Goal: Task Accomplishment & Management: Use online tool/utility

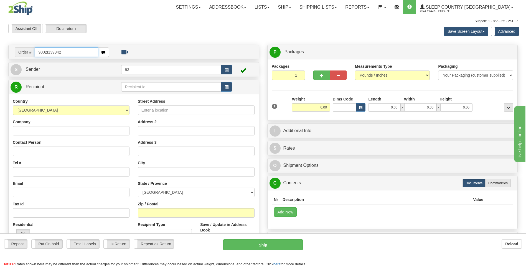
type input "9002I139342"
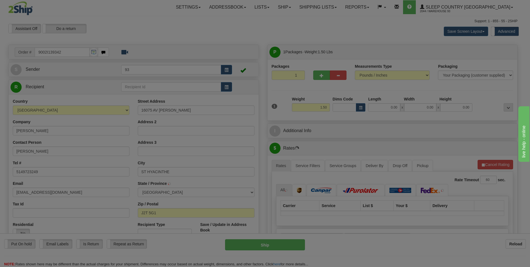
type input "SAINT-HYACINTHE"
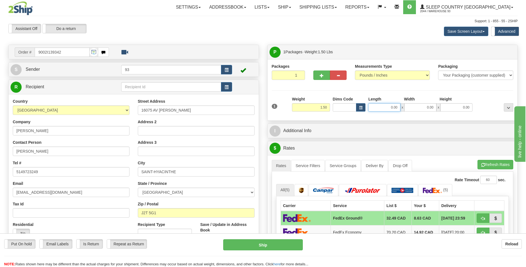
click at [340, 108] on input "0.00" at bounding box center [384, 107] width 32 height 8
type input "12.00"
click at [340, 104] on input "0.00" at bounding box center [420, 107] width 32 height 8
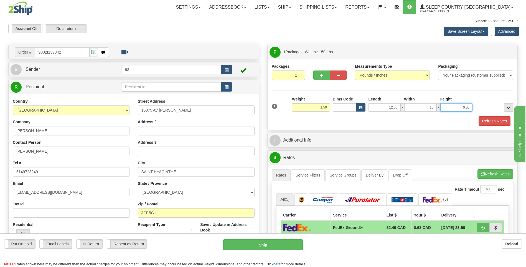
type input "10.00"
click at [340, 106] on input "0.00" at bounding box center [456, 107] width 32 height 8
type input "3.00"
drag, startPoint x: 503, startPoint y: 122, endPoint x: 499, endPoint y: 127, distance: 6.1
click at [340, 124] on button "Refresh Rates" at bounding box center [494, 120] width 32 height 9
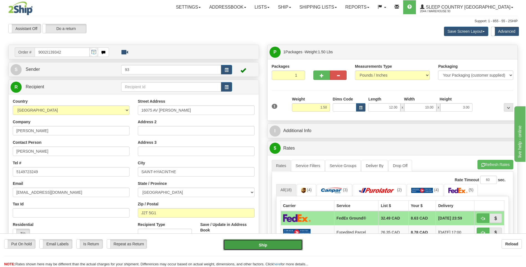
click at [294, 247] on button "Ship" at bounding box center [262, 244] width 79 height 11
type input "92"
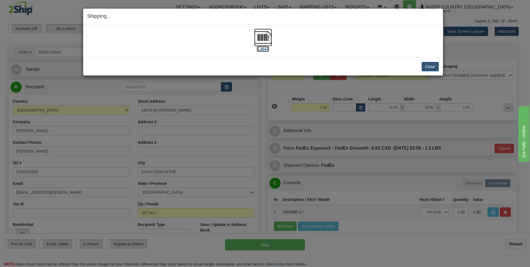
click at [264, 39] on img at bounding box center [263, 38] width 18 height 18
click at [340, 66] on button "Close" at bounding box center [430, 66] width 17 height 9
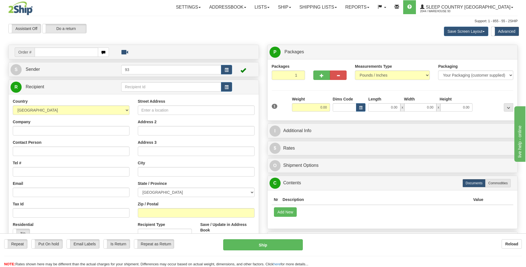
click at [44, 52] on input "text" at bounding box center [66, 51] width 63 height 9
type input "9000I142979"
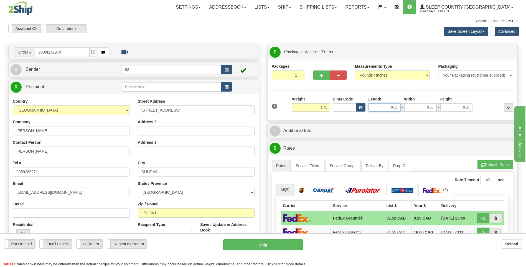
click at [376, 110] on input "0.00" at bounding box center [384, 107] width 32 height 8
click at [419, 106] on input "0.00" at bounding box center [420, 107] width 32 height 8
type input "12.00"
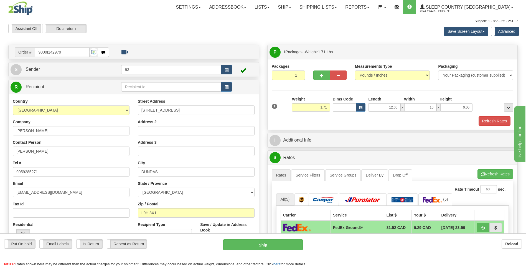
type input "10.00"
click at [465, 112] on div "1 Weight 1.71 Dims Code x x" at bounding box center [392, 106] width 244 height 20
click at [465, 109] on input "0.00" at bounding box center [456, 107] width 32 height 8
type input "2.00"
click at [486, 123] on button "Refresh Rates" at bounding box center [494, 120] width 32 height 9
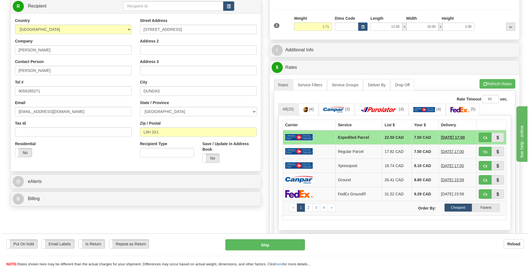
scroll to position [83, 0]
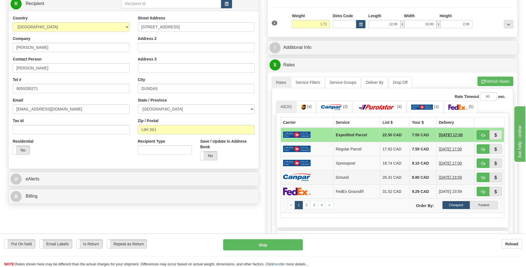
click at [313, 176] on td at bounding box center [307, 177] width 53 height 14
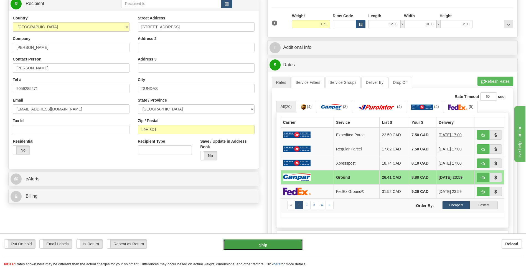
click at [284, 244] on button "Ship" at bounding box center [262, 244] width 79 height 11
type input "1"
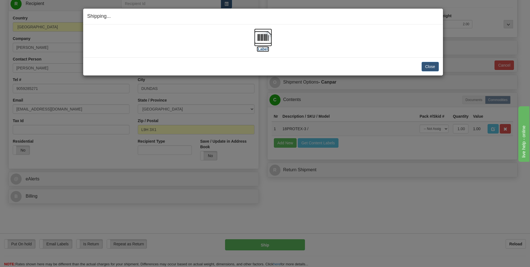
click at [262, 33] on img at bounding box center [263, 38] width 18 height 18
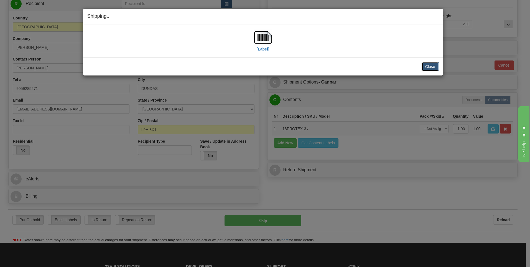
click at [430, 68] on button "Close" at bounding box center [430, 66] width 17 height 9
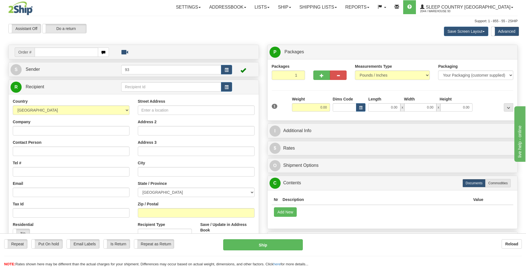
click at [45, 50] on input "text" at bounding box center [66, 51] width 63 height 9
type input "9000I141757"
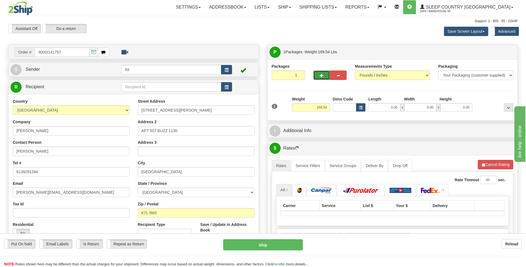
click at [322, 76] on span "button" at bounding box center [322, 76] width 4 height 4
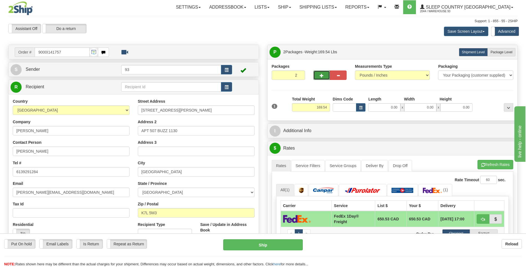
click at [327, 76] on button "button" at bounding box center [321, 74] width 17 height 9
type input "3"
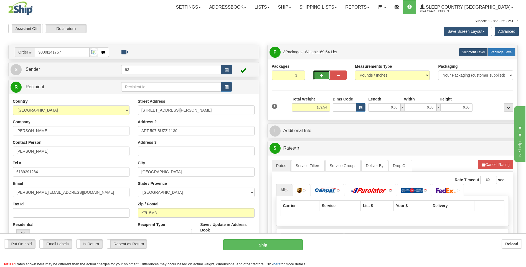
click at [506, 55] on label "Package Level Pack.." at bounding box center [501, 52] width 28 height 8
radio input "true"
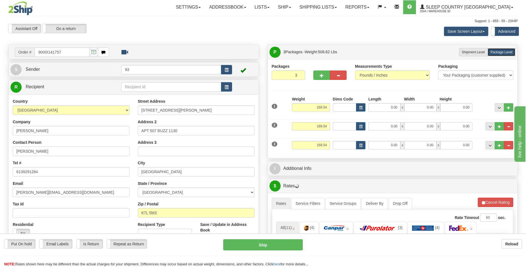
click at [330, 106] on div "Weight 169.54" at bounding box center [311, 105] width 41 height 19
click at [329, 106] on input "169.54" at bounding box center [311, 107] width 38 height 8
type input "1"
type input "7"
click at [384, 105] on input "0.00" at bounding box center [384, 107] width 32 height 8
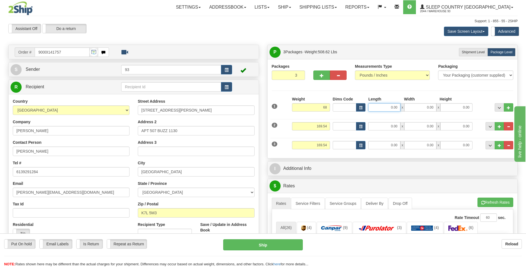
type input "68.00"
type input "40.00"
click at [419, 110] on input "0.00" at bounding box center [420, 107] width 32 height 8
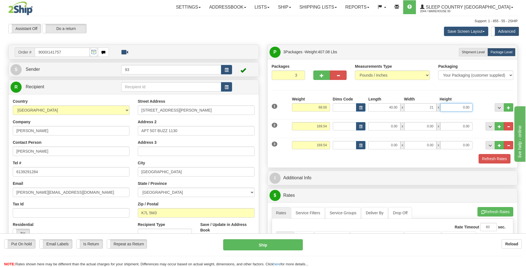
type input "21.00"
click at [456, 105] on input "0.00" at bounding box center [456, 107] width 32 height 8
type input "21.00"
click at [328, 126] on input "169.54" at bounding box center [311, 126] width 38 height 8
type input "1"
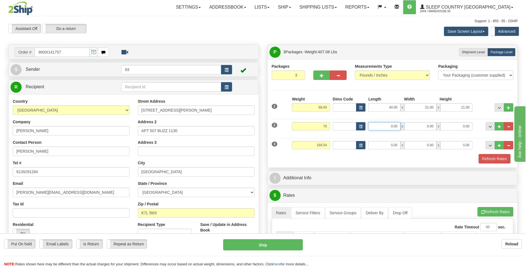
click at [388, 126] on input "0.00" at bounding box center [384, 126] width 32 height 8
type input "70.00"
type input "78.00"
click at [420, 128] on input "0.00" at bounding box center [420, 126] width 32 height 8
type input "16.00"
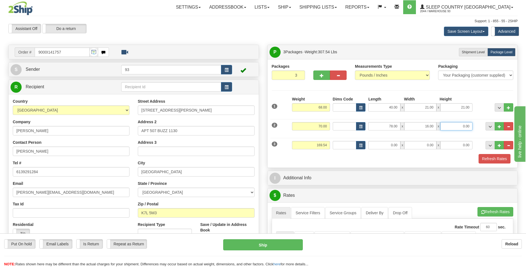
click at [456, 125] on input "0.00" at bounding box center [456, 126] width 32 height 8
type input "10.00"
click at [328, 145] on input "169.54" at bounding box center [311, 145] width 38 height 8
type input "1"
click at [381, 147] on input "0.00" at bounding box center [384, 145] width 32 height 8
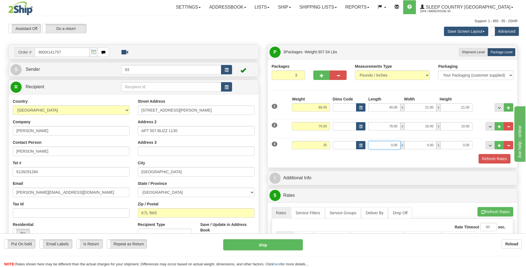
type input "35.00"
type input "66.00"
click at [420, 143] on input "0.00" at bounding box center [420, 145] width 32 height 8
type input "41.00"
click at [456, 145] on input "0.00" at bounding box center [456, 145] width 32 height 8
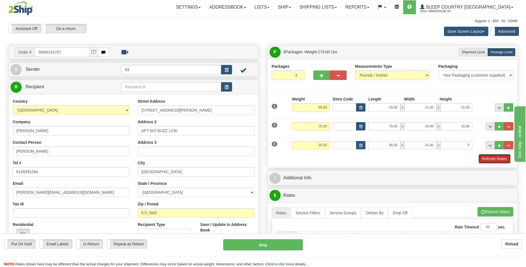
type input "5.00"
click at [501, 160] on button "Refresh Rates" at bounding box center [494, 158] width 32 height 9
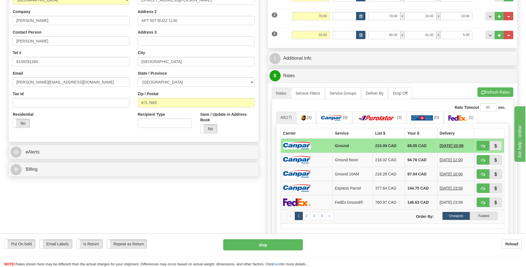
scroll to position [111, 0]
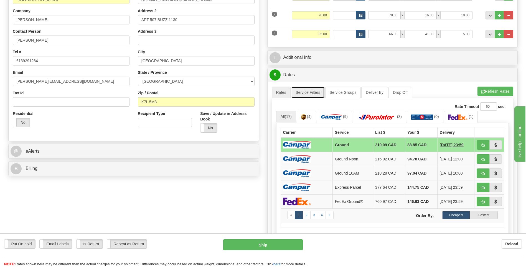
click at [310, 89] on link "Service Filters" at bounding box center [308, 92] width 34 height 12
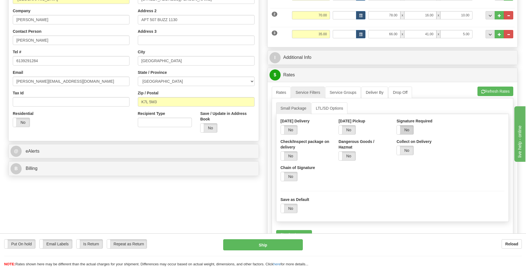
click at [406, 133] on label "No" at bounding box center [405, 129] width 17 height 9
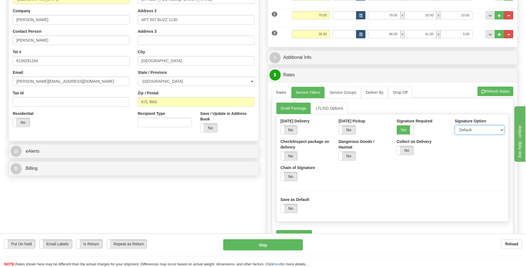
click at [460, 130] on select "Default Adult Direct Indirect No Signature Required" at bounding box center [480, 129] width 50 height 9
select select "1"
click at [455, 125] on select "Default Adult Direct Indirect No Signature Required" at bounding box center [480, 129] width 50 height 9
click at [281, 93] on link "Rates" at bounding box center [281, 92] width 19 height 12
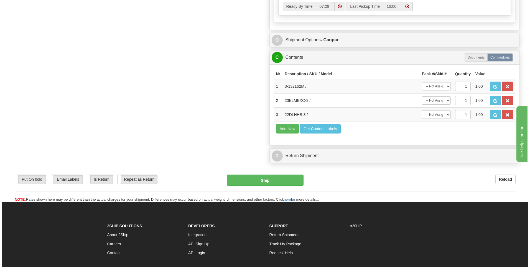
scroll to position [360, 0]
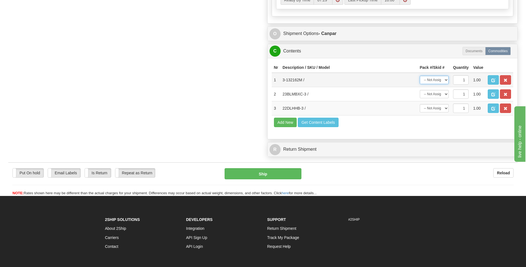
click at [432, 77] on select "-- Not Assigned -- Package 1 Package 2 Package 3" at bounding box center [434, 80] width 29 height 8
select select "0"
click at [420, 76] on select "-- Not Assigned -- Package 1 Package 2 Package 3" at bounding box center [434, 80] width 29 height 8
click at [435, 96] on select "-- Not Assigned -- Package 1 Package 2 Package 3" at bounding box center [434, 94] width 29 height 8
select select "1"
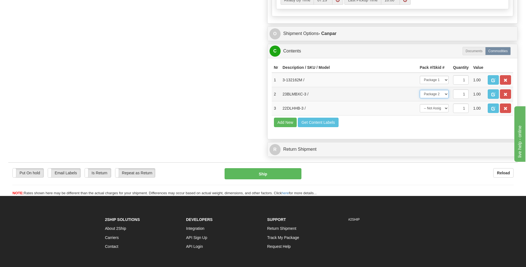
click at [420, 90] on select "-- Not Assigned -- Package 1 Package 2 Package 3" at bounding box center [434, 94] width 29 height 8
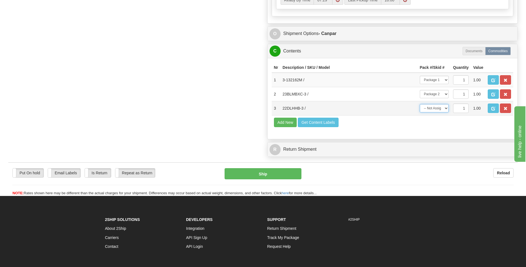
click at [440, 109] on select "-- Not Assigned -- Package 1 Package 2 Package 3" at bounding box center [434, 108] width 29 height 8
select select "2"
click at [420, 104] on select "-- Not Assigned -- Package 1 Package 2 Package 3" at bounding box center [434, 108] width 29 height 8
click at [293, 175] on button "Ship" at bounding box center [263, 173] width 77 height 11
type input "1"
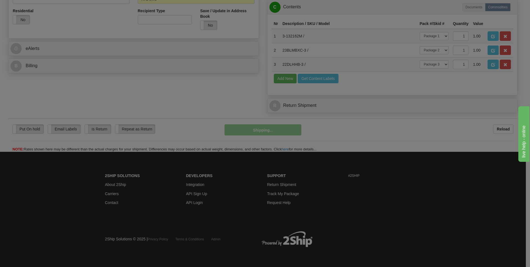
scroll to position [213, 0]
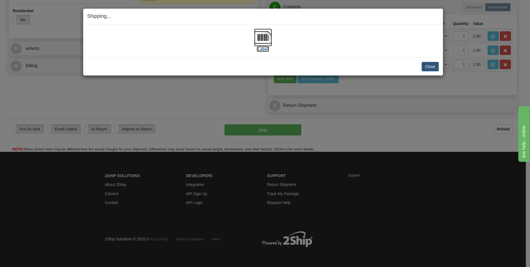
click at [269, 39] on img at bounding box center [263, 38] width 18 height 18
click at [429, 68] on button "Close" at bounding box center [430, 66] width 17 height 9
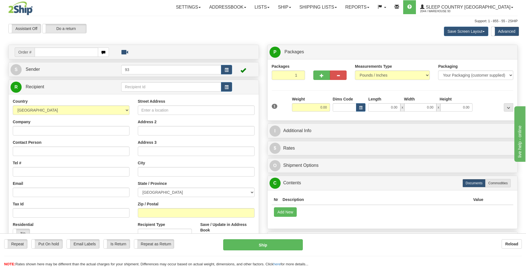
click at [57, 53] on input "text" at bounding box center [66, 51] width 63 height 9
type input "9000I147810"
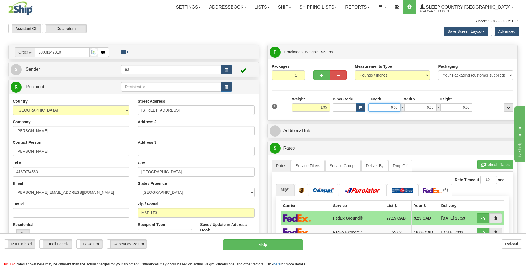
click at [386, 106] on input "0.00" at bounding box center [384, 107] width 32 height 8
type input "10.00"
click at [424, 106] on input "0.00" at bounding box center [420, 107] width 32 height 8
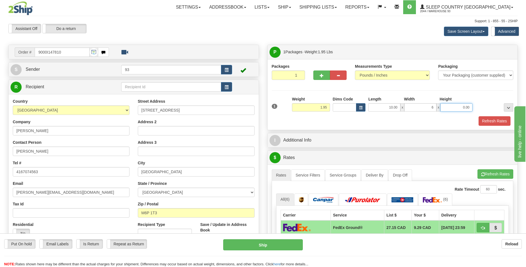
type input "6.00"
click at [463, 104] on input "0.00" at bounding box center [456, 107] width 32 height 8
type input "3.00"
click at [501, 122] on button "Refresh Rates" at bounding box center [494, 120] width 32 height 9
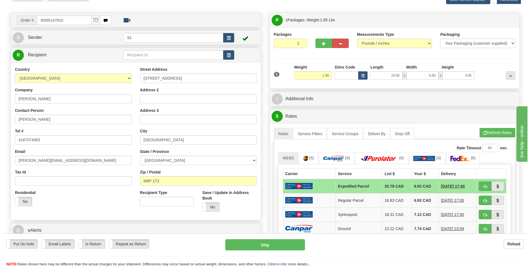
scroll to position [111, 0]
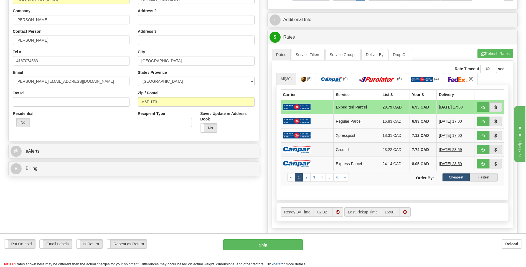
click at [284, 146] on img at bounding box center [297, 149] width 28 height 7
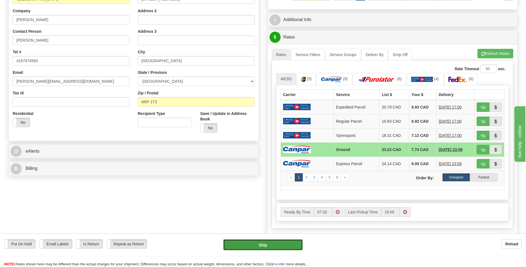
click at [296, 248] on button "Ship" at bounding box center [262, 244] width 79 height 11
type input "1"
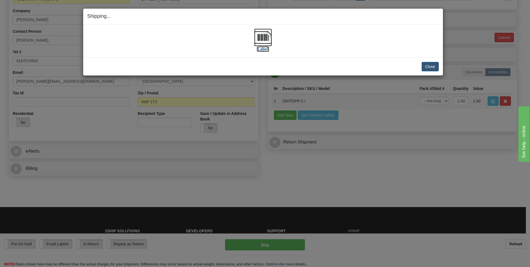
click at [261, 41] on img at bounding box center [263, 38] width 18 height 18
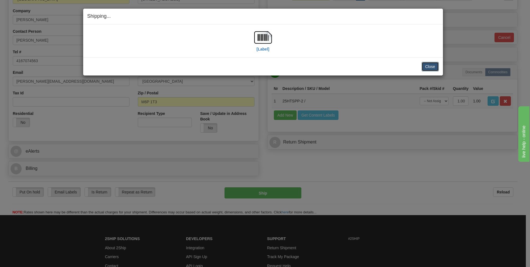
click at [428, 65] on button "Close" at bounding box center [430, 66] width 17 height 9
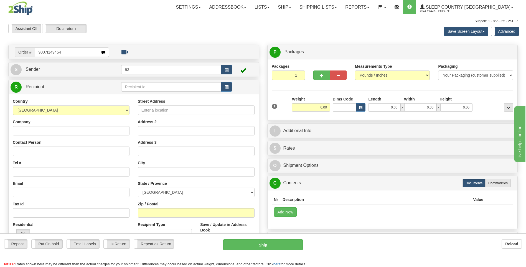
type input "9007I149454"
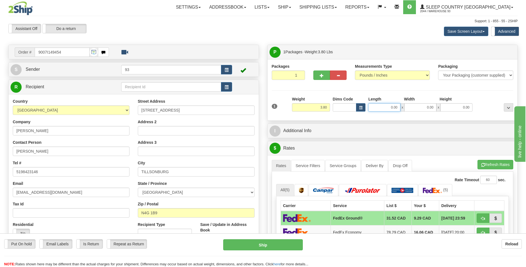
click at [383, 108] on input "0.00" at bounding box center [384, 107] width 32 height 8
type input "18.00"
click at [412, 107] on input "0.00" at bounding box center [420, 107] width 32 height 8
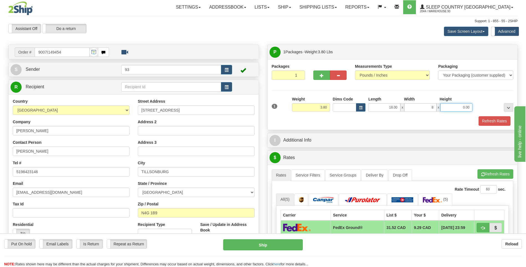
type input "8.00"
click at [463, 105] on input "0.00" at bounding box center [456, 107] width 32 height 8
type input "8.00"
click at [508, 119] on button "Refresh Rates" at bounding box center [494, 120] width 32 height 9
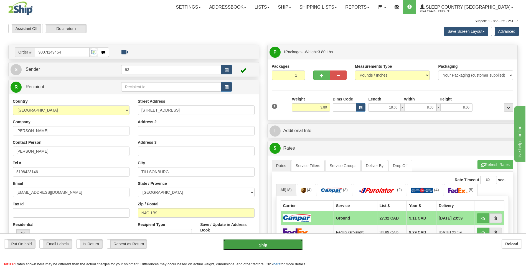
click at [282, 248] on button "Ship" at bounding box center [262, 244] width 79 height 11
type input "1"
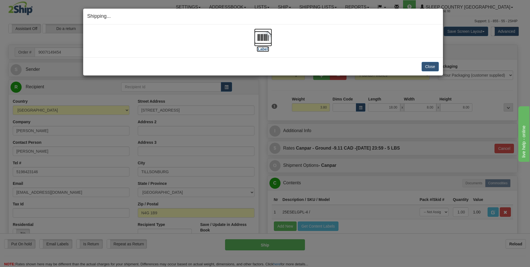
click at [261, 35] on img at bounding box center [263, 38] width 18 height 18
click at [427, 67] on button "Close" at bounding box center [430, 66] width 17 height 9
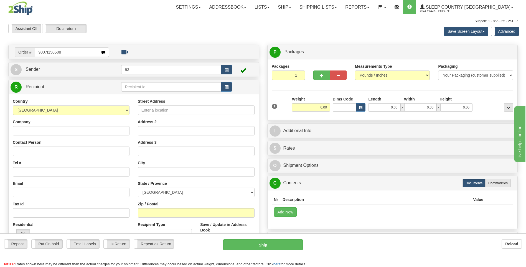
type input "9007I150508"
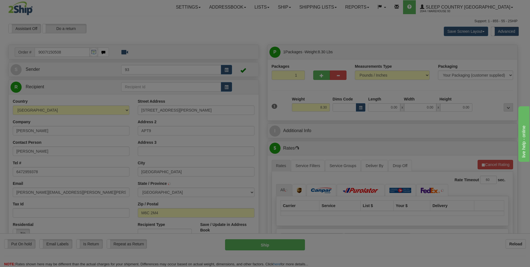
type input "YORK"
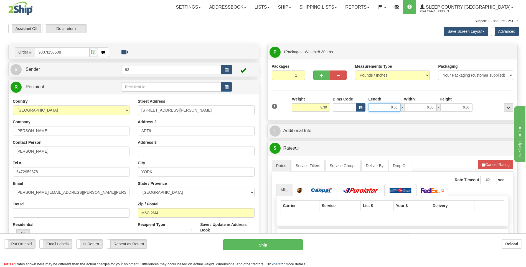
click at [379, 108] on input "0.00" at bounding box center [384, 107] width 32 height 8
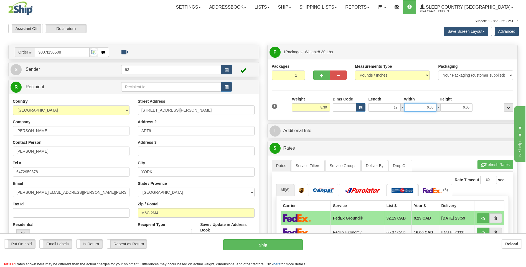
click at [422, 110] on input "0.00" at bounding box center [420, 107] width 32 height 8
type input "12.00"
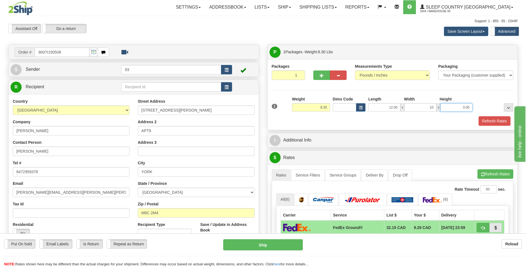
type input "10.00"
click at [463, 109] on input "0.00" at bounding box center [456, 107] width 32 height 8
type input "2.00"
click at [502, 117] on button "Refresh Rates" at bounding box center [494, 120] width 32 height 9
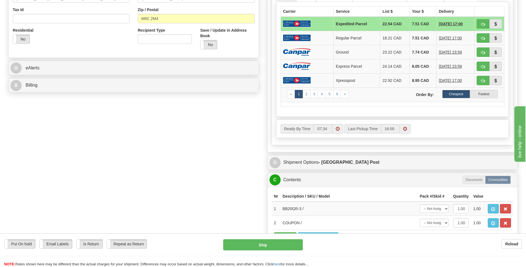
scroll to position [166, 0]
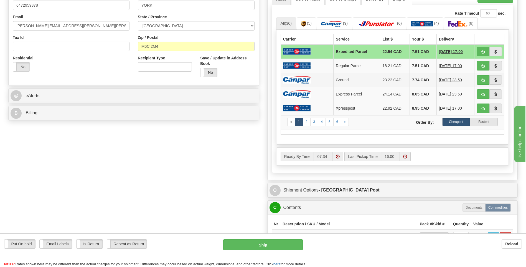
click at [319, 77] on td at bounding box center [307, 80] width 53 height 14
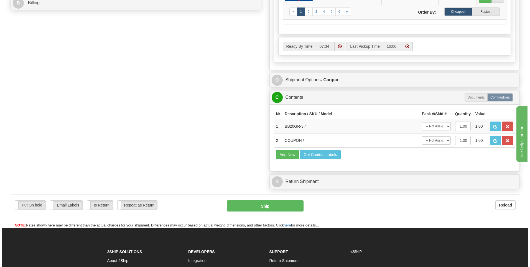
scroll to position [277, 0]
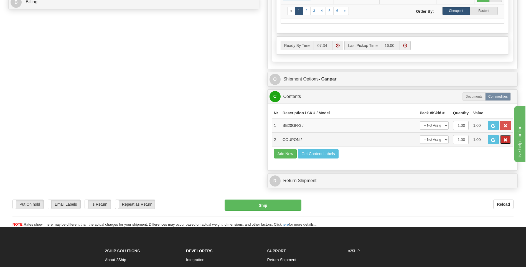
click at [506, 142] on button "button" at bounding box center [505, 139] width 11 height 9
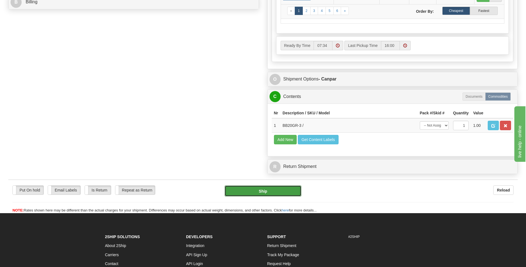
click at [268, 189] on button "Ship" at bounding box center [263, 190] width 77 height 11
type input "1"
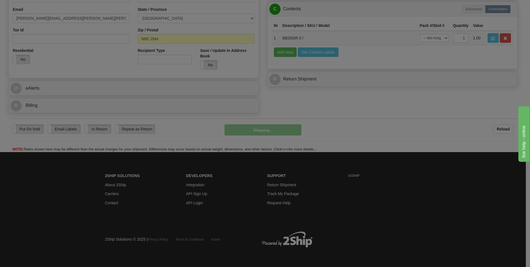
scroll to position [174, 0]
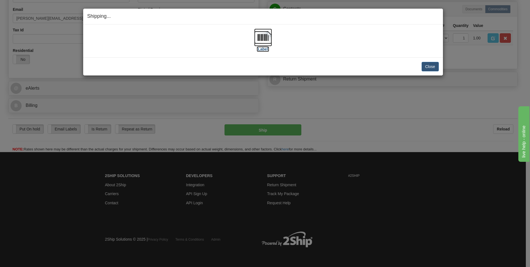
click at [255, 37] on img at bounding box center [263, 38] width 18 height 18
click at [432, 63] on button "Close" at bounding box center [430, 66] width 17 height 9
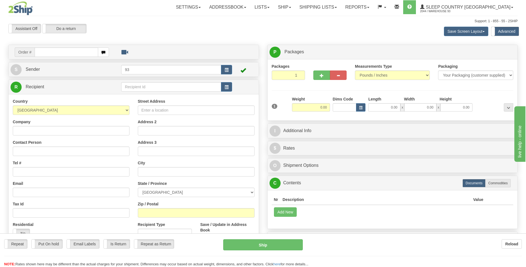
click at [74, 54] on input "text" at bounding box center [66, 51] width 63 height 9
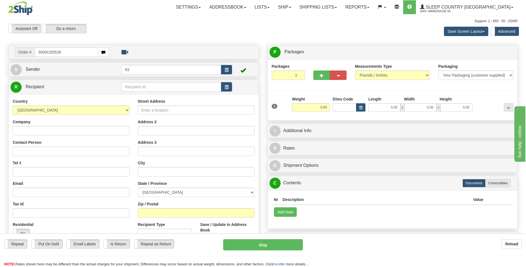
type input "9000I150528"
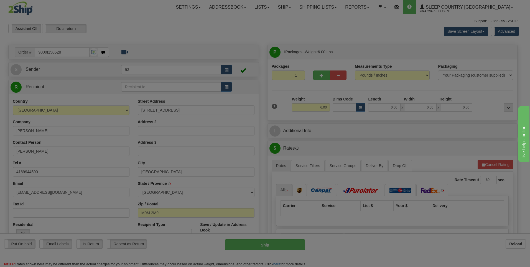
type input "NORTH YORK"
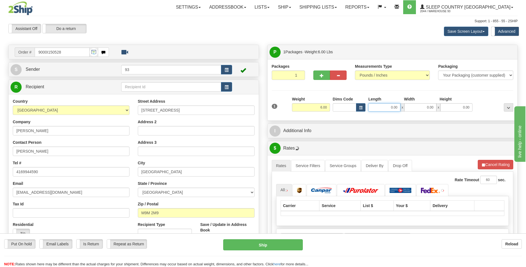
click at [386, 109] on input "0.00" at bounding box center [384, 107] width 32 height 8
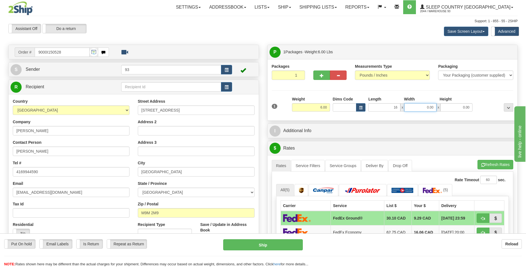
type input "16.00"
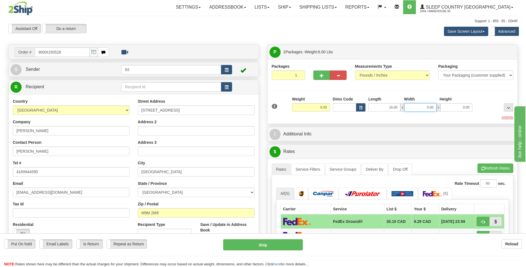
click at [422, 104] on input "0.00" at bounding box center [420, 107] width 32 height 8
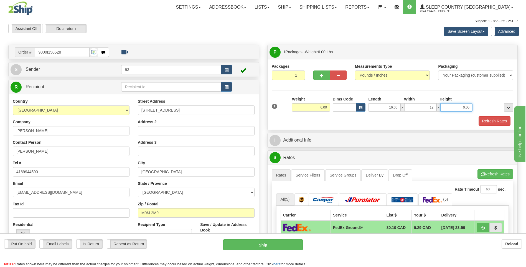
click at [461, 109] on input "0.00" at bounding box center [456, 107] width 32 height 8
type input "12.00"
type input "6.00"
click at [498, 123] on button "Refresh Rates" at bounding box center [494, 120] width 32 height 9
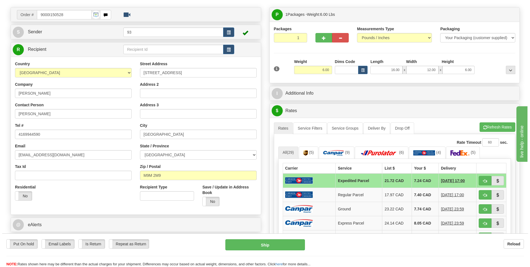
scroll to position [111, 0]
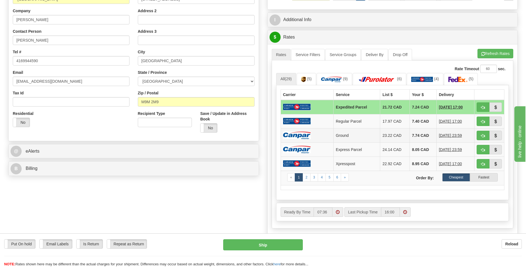
click at [293, 135] on img at bounding box center [297, 134] width 28 height 7
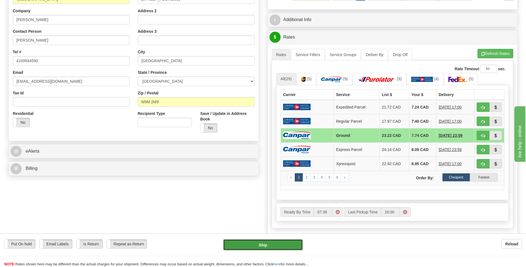
click at [288, 244] on button "Ship" at bounding box center [262, 244] width 79 height 11
type input "1"
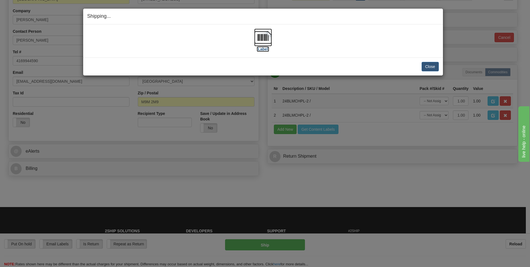
click at [264, 42] on img at bounding box center [263, 38] width 18 height 18
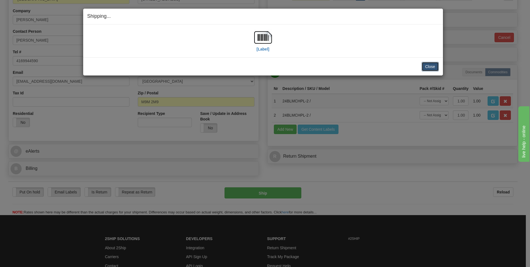
click at [427, 65] on button "Close" at bounding box center [430, 66] width 17 height 9
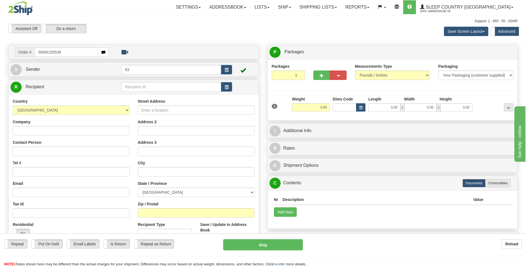
type input "9000I150539"
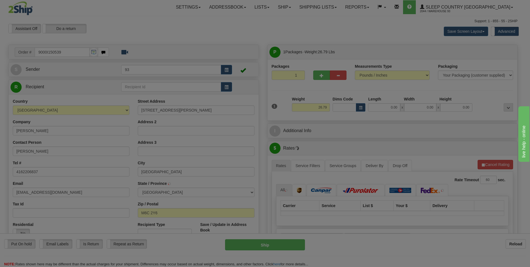
type input "YORK"
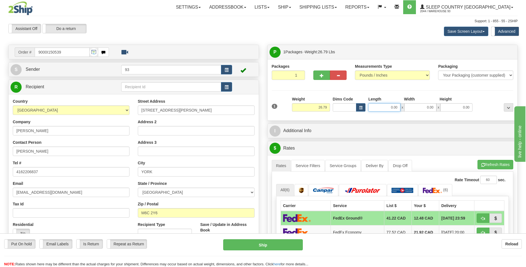
click at [388, 105] on input "0.00" at bounding box center [384, 107] width 32 height 8
type input "40.00"
click at [424, 108] on input "0.00" at bounding box center [420, 107] width 32 height 8
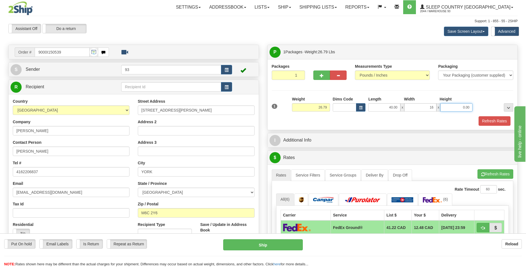
type input "16.00"
click at [448, 105] on input "0.00" at bounding box center [456, 107] width 32 height 8
type input "16.00"
click at [502, 118] on button "Refresh Rates" at bounding box center [494, 120] width 32 height 9
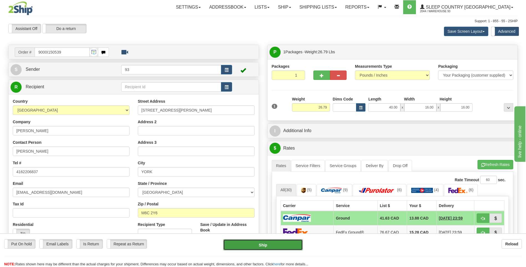
click at [289, 242] on button "Ship" at bounding box center [262, 244] width 79 height 11
type input "1"
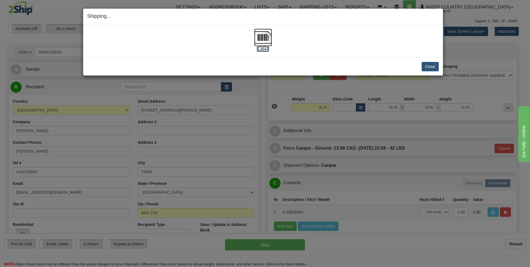
click at [264, 39] on img at bounding box center [263, 38] width 18 height 18
click at [431, 66] on button "Close" at bounding box center [430, 66] width 17 height 9
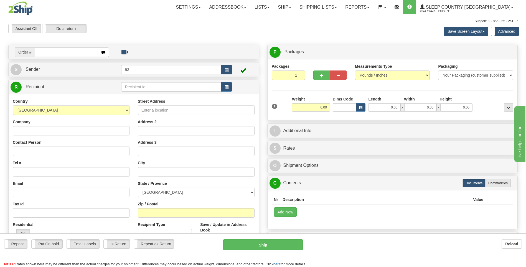
click at [73, 55] on input "text" at bounding box center [66, 51] width 63 height 9
type input "9000I150584"
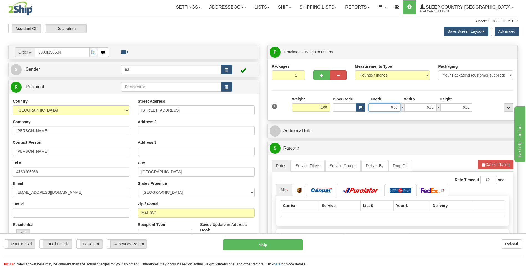
click at [385, 110] on input "0.00" at bounding box center [384, 107] width 32 height 8
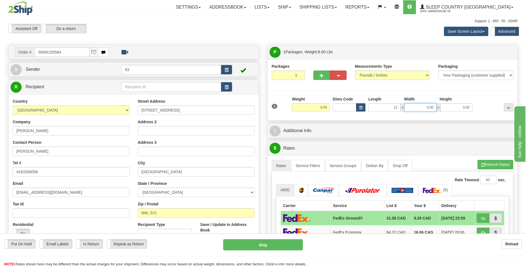
type input "12.00"
click at [423, 109] on input "0.00" at bounding box center [420, 107] width 32 height 8
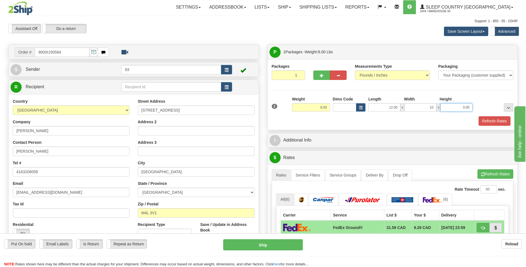
click at [460, 108] on input "0.00" at bounding box center [456, 107] width 32 height 8
type input "10.00"
type input "5.00"
click at [488, 117] on button "Refresh Rates" at bounding box center [494, 120] width 32 height 9
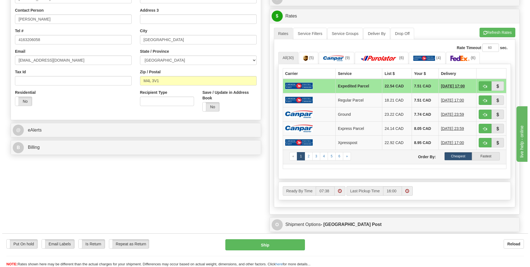
scroll to position [139, 0]
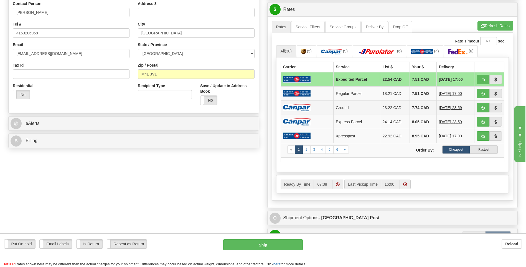
click at [300, 105] on img at bounding box center [297, 107] width 28 height 7
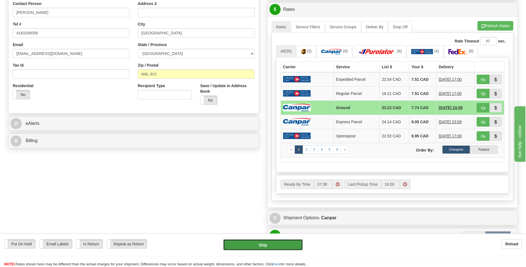
click at [284, 245] on button "Ship" at bounding box center [262, 244] width 79 height 11
type input "1"
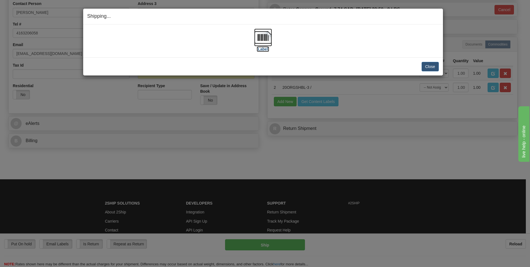
click at [259, 39] on img at bounding box center [263, 38] width 18 height 18
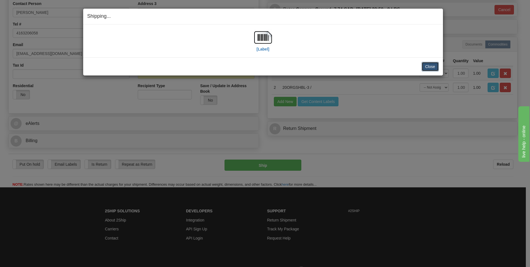
click at [430, 68] on button "Close" at bounding box center [430, 66] width 17 height 9
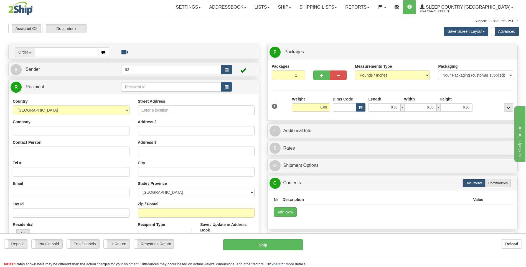
click at [46, 52] on input "text" at bounding box center [66, 51] width 63 height 9
type input "9000I150614"
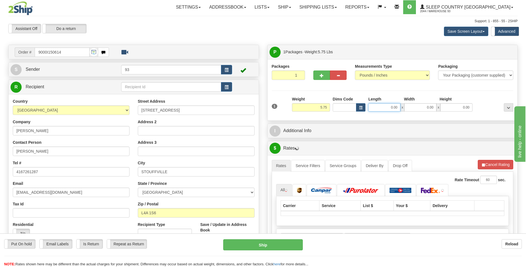
click at [386, 109] on input "0.00" at bounding box center [384, 107] width 32 height 8
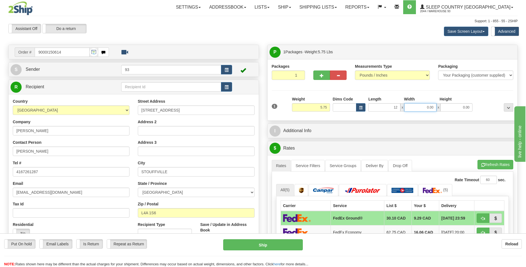
type input "12.00"
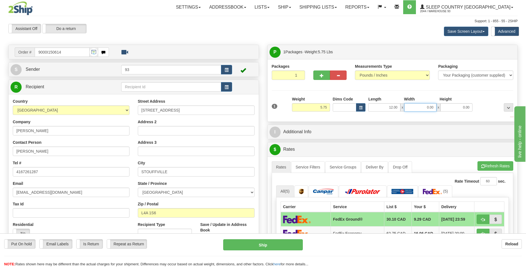
click at [422, 106] on input "0.00" at bounding box center [420, 107] width 32 height 8
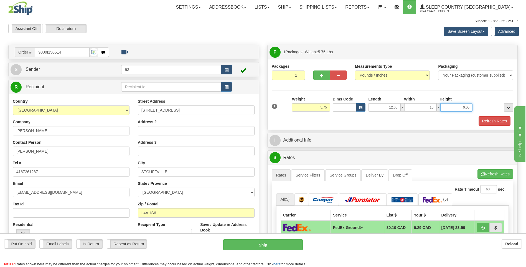
type input "10.00"
click at [462, 109] on input "0.00" at bounding box center [456, 107] width 32 height 8
type input "2.00"
click at [494, 119] on button "Refresh Rates" at bounding box center [494, 120] width 32 height 9
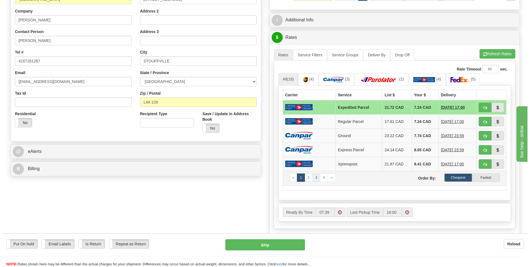
scroll to position [111, 0]
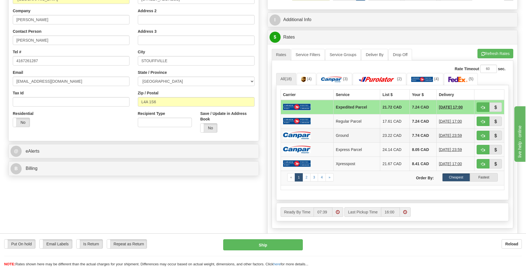
click at [308, 137] on img at bounding box center [297, 134] width 28 height 7
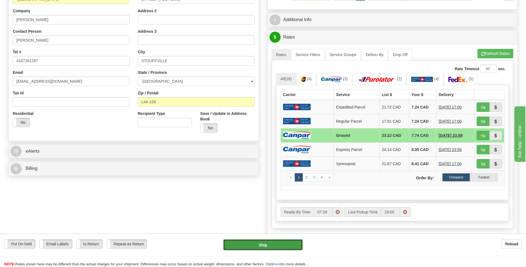
click at [284, 243] on button "Ship" at bounding box center [262, 244] width 79 height 11
type input "1"
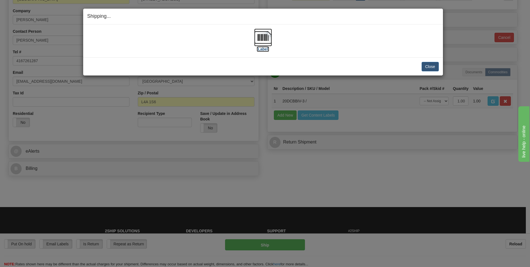
click at [263, 36] on img at bounding box center [263, 38] width 18 height 18
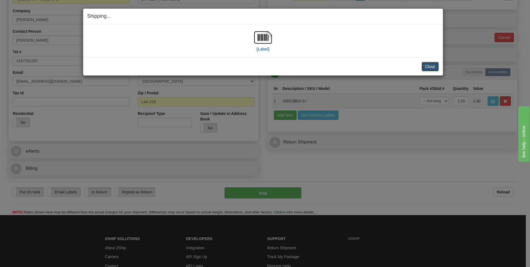
click at [426, 66] on button "Close" at bounding box center [430, 66] width 17 height 9
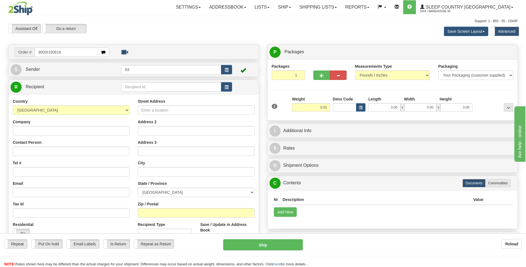
type input "9000I150616"
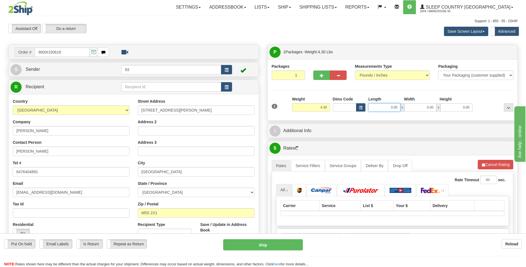
click at [379, 108] on input "0.00" at bounding box center [384, 107] width 32 height 8
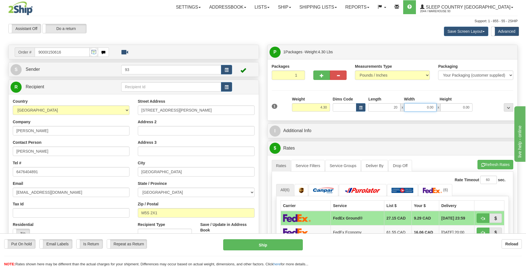
click at [428, 108] on input "0.00" at bounding box center [420, 107] width 32 height 8
type input "20.00"
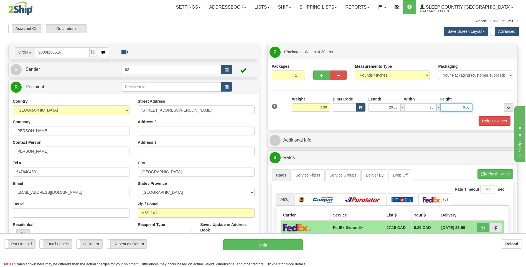
type input "10.00"
click at [462, 107] on input "0.00" at bounding box center [456, 107] width 32 height 8
type input "10.00"
click at [497, 123] on button "Refresh Rates" at bounding box center [494, 120] width 32 height 9
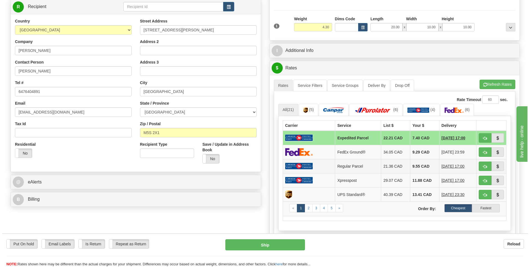
scroll to position [83, 0]
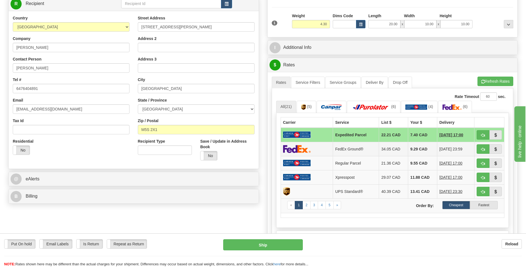
click at [309, 149] on img at bounding box center [297, 149] width 28 height 8
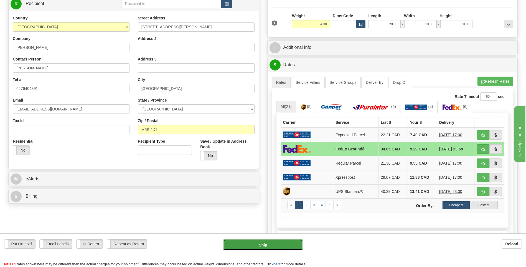
click at [281, 244] on button "Ship" at bounding box center [262, 244] width 79 height 11
type input "92"
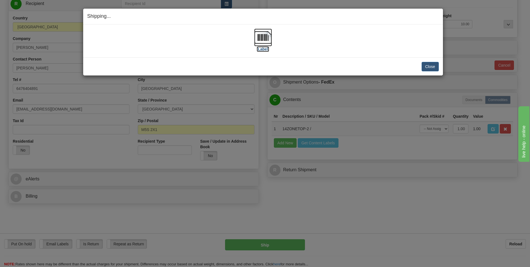
click at [268, 33] on img at bounding box center [263, 38] width 18 height 18
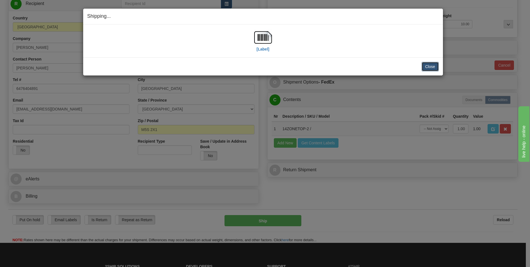
click at [428, 67] on button "Close" at bounding box center [430, 66] width 17 height 9
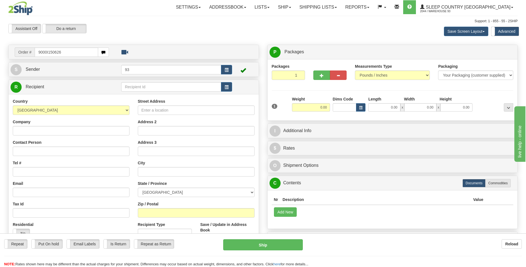
type input "9000I150626"
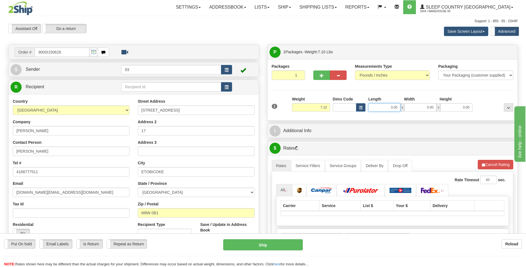
click at [391, 107] on input "0.00" at bounding box center [384, 107] width 32 height 8
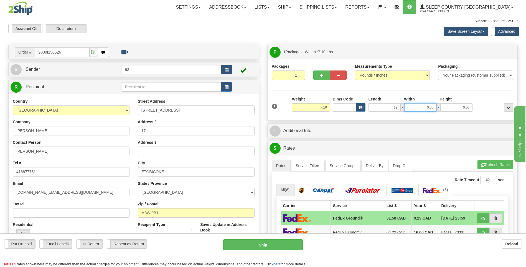
type input "12.00"
click at [424, 109] on input "0.00" at bounding box center [420, 107] width 32 height 8
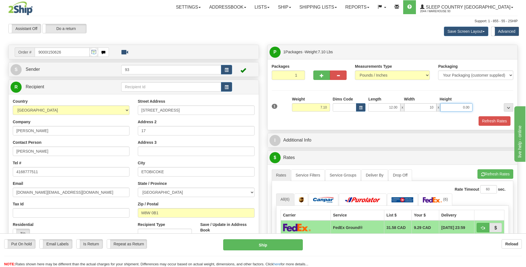
type input "10.00"
click at [461, 109] on input "0.00" at bounding box center [456, 107] width 32 height 8
type input "2.00"
click at [504, 122] on button "Refresh Rates" at bounding box center [494, 120] width 32 height 9
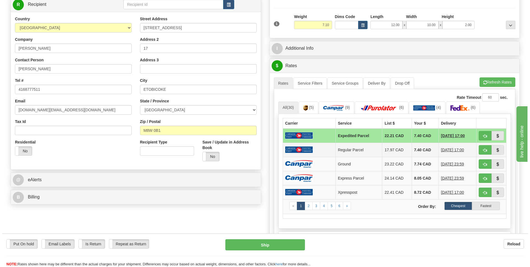
scroll to position [83, 0]
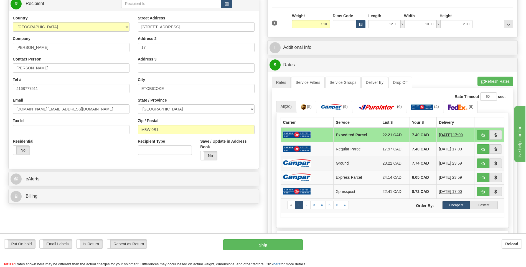
click at [310, 163] on img at bounding box center [297, 162] width 28 height 7
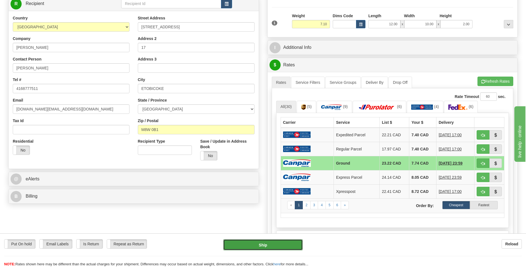
click at [283, 243] on button "Ship" at bounding box center [262, 244] width 79 height 11
type input "1"
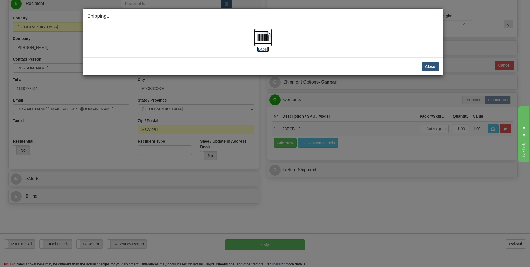
click at [264, 33] on img at bounding box center [263, 38] width 18 height 18
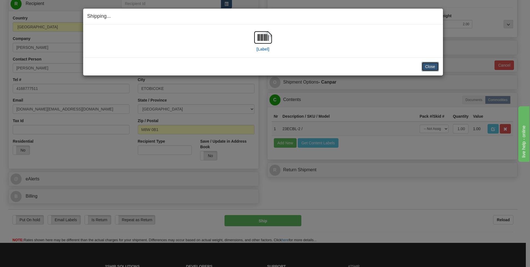
click at [429, 66] on button "Close" at bounding box center [430, 66] width 17 height 9
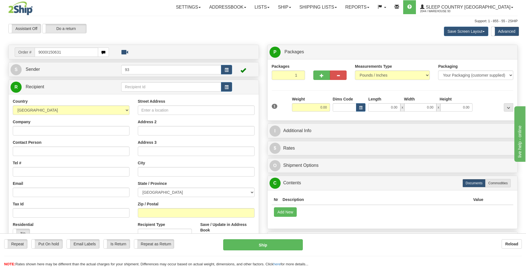
type input "9000I150631"
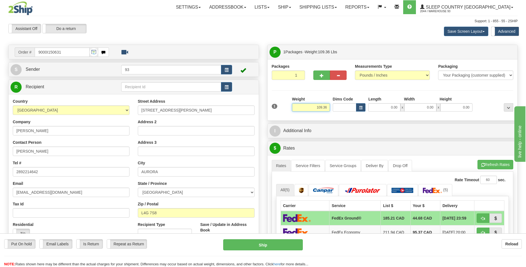
click at [327, 108] on input "109.36" at bounding box center [311, 107] width 38 height 8
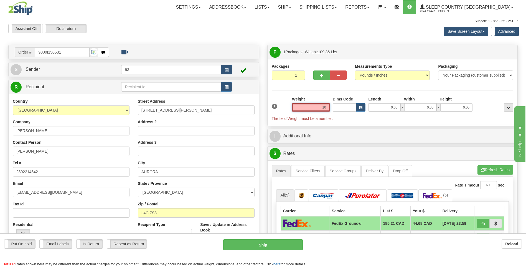
type input "1"
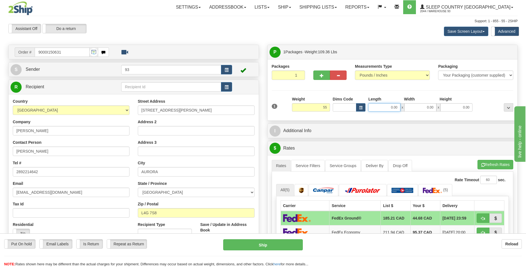
click at [377, 108] on input "0.00" at bounding box center [384, 107] width 32 height 8
type input "55.00"
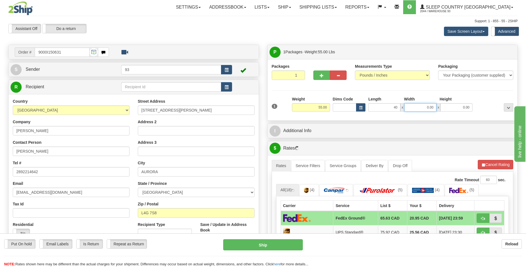
type input "40.00"
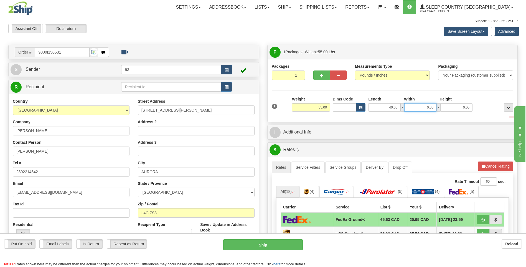
click at [420, 105] on input "0.00" at bounding box center [420, 107] width 32 height 8
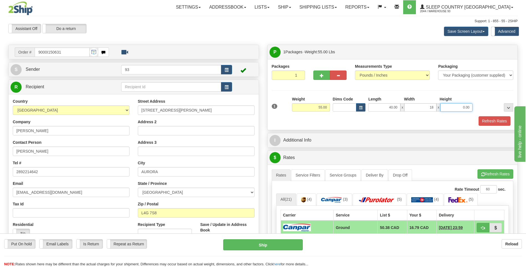
type input "18.00"
click at [458, 108] on input "0.00" at bounding box center [456, 107] width 32 height 8
type input "18.00"
click at [322, 69] on div at bounding box center [329, 66] width 33 height 7
click at [322, 72] on button "button" at bounding box center [321, 74] width 17 height 9
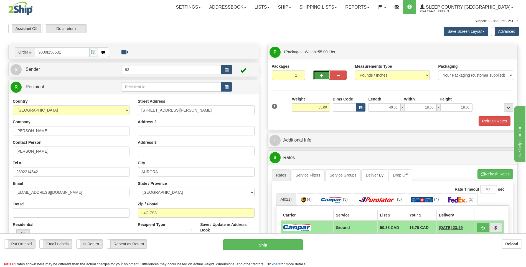
type input "2"
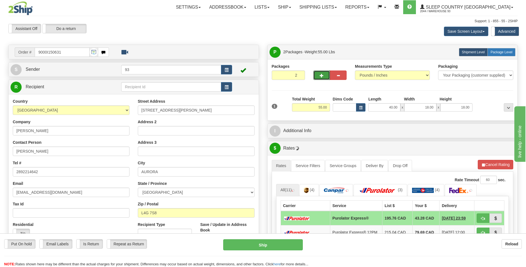
drag, startPoint x: 499, startPoint y: 51, endPoint x: 491, endPoint y: 54, distance: 8.5
click at [499, 51] on span "Package Level" at bounding box center [501, 52] width 22 height 4
radio input "true"
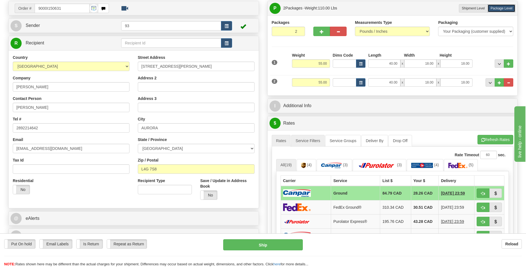
scroll to position [111, 0]
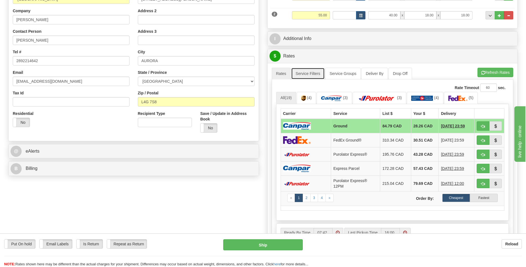
click at [308, 72] on link "Service Filters" at bounding box center [308, 74] width 34 height 12
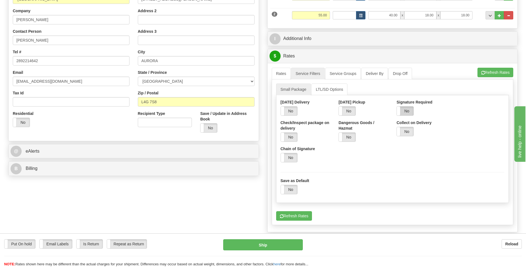
click at [412, 111] on label "No" at bounding box center [405, 110] width 17 height 9
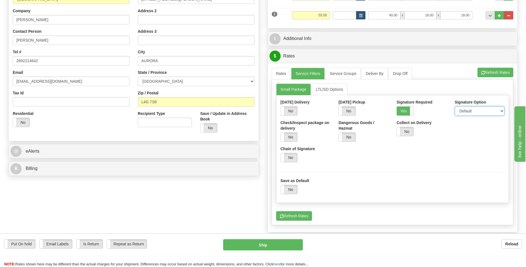
click at [467, 110] on select "Default Adult Direct Indirect No Signature Required" at bounding box center [480, 110] width 50 height 9
select select "1"
click at [455, 106] on select "Default Adult Direct Indirect No Signature Required" at bounding box center [480, 110] width 50 height 9
click at [283, 71] on link "Rates" at bounding box center [281, 74] width 19 height 12
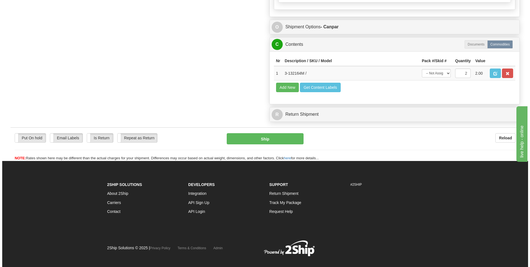
scroll to position [359, 0]
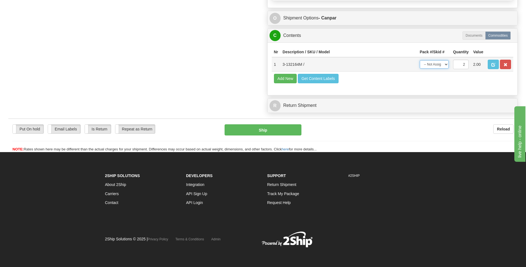
click at [438, 62] on select "-- Not Assigned -- Package 1 Package 2 Split" at bounding box center [434, 64] width 29 height 8
select select "SPLIT"
click at [420, 60] on select "-- Not Assigned -- Package 1 Package 2 Split" at bounding box center [434, 64] width 29 height 8
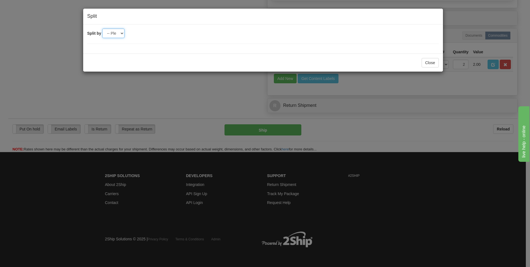
click at [112, 35] on select "-- Please select -- 2" at bounding box center [113, 33] width 22 height 9
select select "2"
click at [102, 29] on select "-- Please select -- 2" at bounding box center [113, 33] width 22 height 9
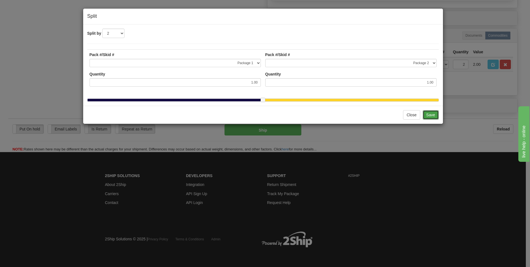
click at [427, 119] on button "Save" at bounding box center [431, 114] width 16 height 9
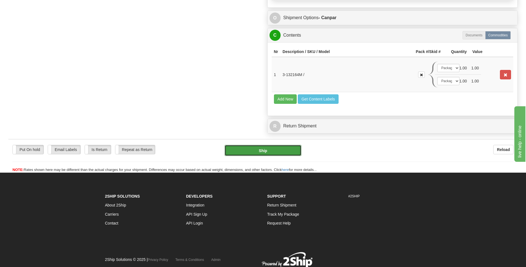
click at [251, 148] on button "Ship" at bounding box center [263, 150] width 77 height 11
type input "1"
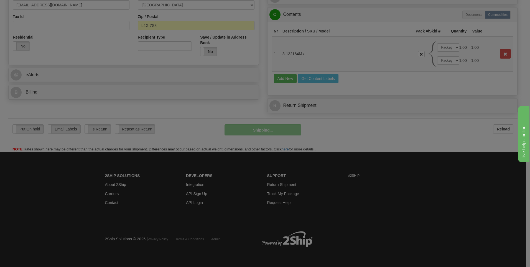
scroll to position [187, 0]
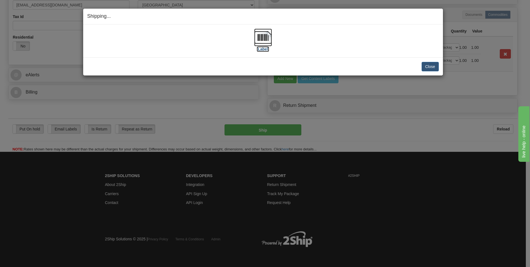
click at [262, 37] on img at bounding box center [263, 38] width 18 height 18
click at [426, 69] on button "Close" at bounding box center [430, 66] width 17 height 9
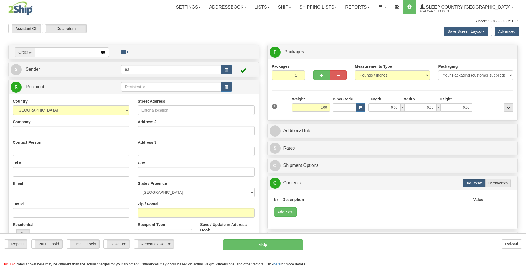
click at [57, 54] on div at bounding box center [263, 133] width 526 height 267
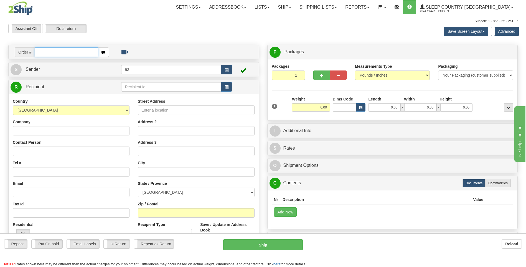
click at [57, 54] on input "text" at bounding box center [66, 51] width 63 height 9
drag, startPoint x: 0, startPoint y: 0, endPoint x: 68, endPoint y: 79, distance: 104.4
click at [62, 70] on div "Create a label for the return Create Pickup Without Label Order # S Sender 93" at bounding box center [133, 167] width 259 height 245
type input "9000I150690"
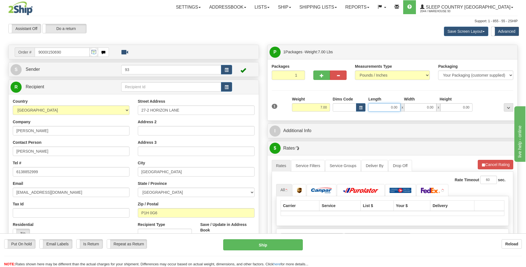
click at [389, 106] on input "0.00" at bounding box center [384, 107] width 32 height 8
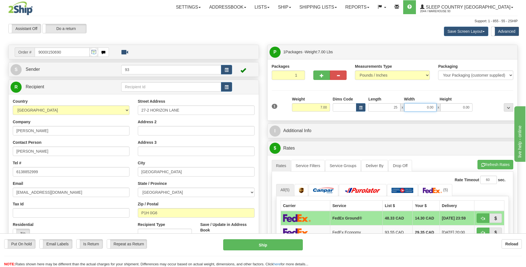
type input "25.00"
click at [422, 109] on input "0.00" at bounding box center [420, 107] width 32 height 8
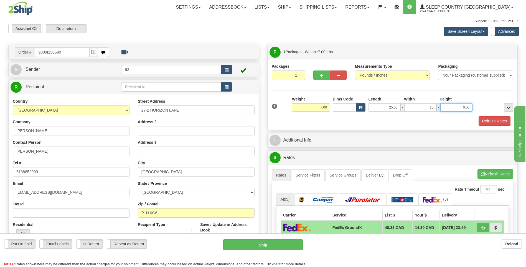
type input "15.00"
click at [455, 105] on input "0.00" at bounding box center [456, 107] width 32 height 8
type input "10.00"
click at [490, 120] on button "Refresh Rates" at bounding box center [494, 120] width 32 height 9
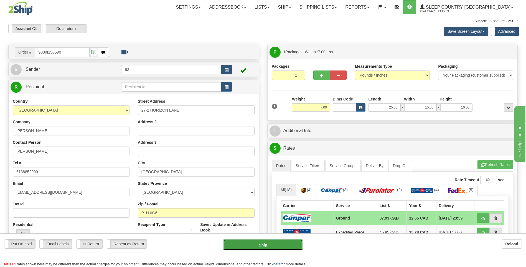
click at [272, 243] on button "Ship" at bounding box center [262, 244] width 79 height 11
type input "1"
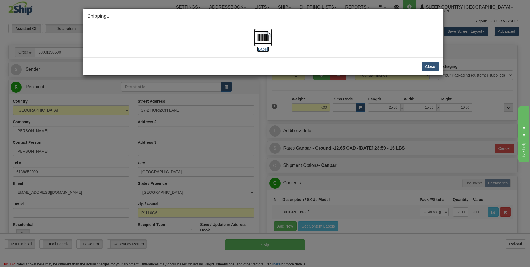
click at [259, 38] on img at bounding box center [263, 38] width 18 height 18
click at [429, 67] on button "Close" at bounding box center [430, 66] width 17 height 9
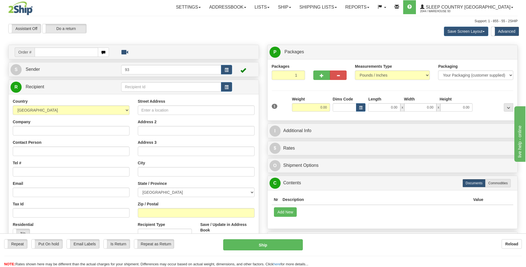
click at [55, 54] on input "text" at bounding box center [66, 51] width 63 height 9
type input "9000I151557"
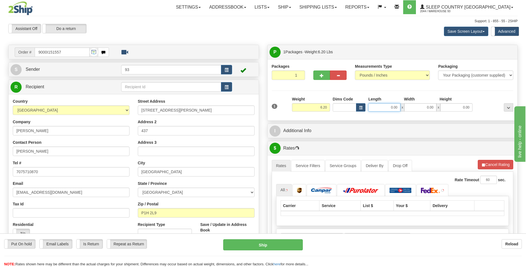
click at [388, 109] on input "0.00" at bounding box center [384, 107] width 32 height 8
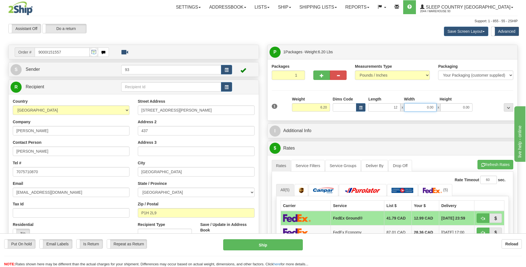
click at [423, 106] on input "0.00" at bounding box center [420, 107] width 32 height 8
type input "12.00"
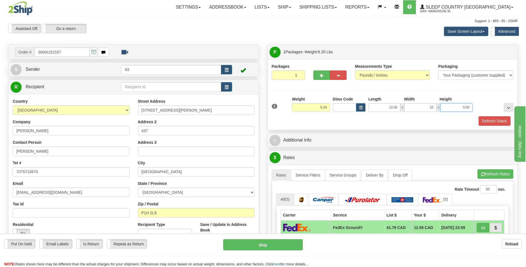
type input "10.00"
click at [457, 105] on input "0.00" at bounding box center [456, 107] width 32 height 8
type input "2.00"
click at [498, 118] on button "Refresh Rates" at bounding box center [494, 120] width 32 height 9
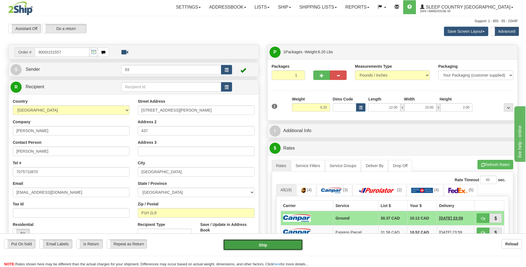
click at [271, 243] on button "Ship" at bounding box center [262, 244] width 79 height 11
type input "1"
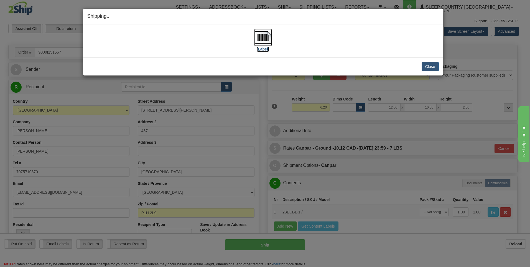
click at [264, 39] on img at bounding box center [263, 38] width 18 height 18
click at [433, 69] on button "Close" at bounding box center [430, 66] width 17 height 9
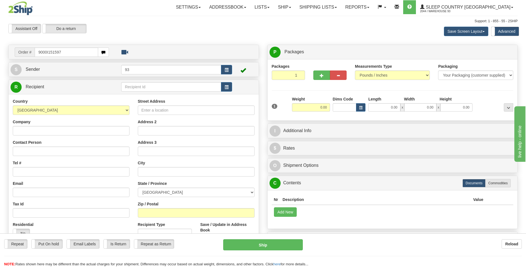
type input "9000I151597"
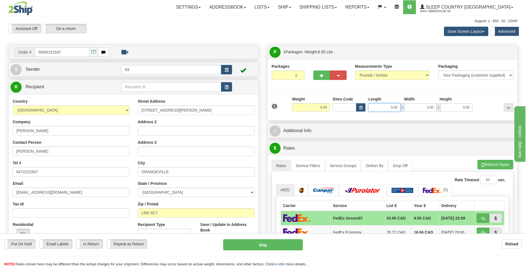
click at [381, 107] on input "0.00" at bounding box center [384, 107] width 32 height 8
click at [416, 110] on input "0.00" at bounding box center [420, 107] width 32 height 8
type input "12.00"
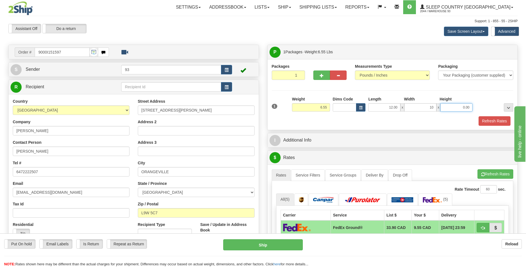
type input "10.00"
click at [463, 107] on input "0.00" at bounding box center [456, 107] width 32 height 8
type input "3.00"
click at [500, 121] on button "Refresh Rates" at bounding box center [494, 120] width 32 height 9
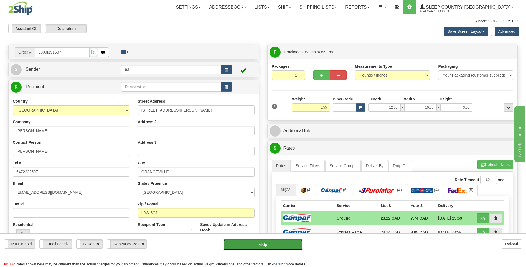
click at [285, 247] on button "Ship" at bounding box center [262, 244] width 79 height 11
type input "1"
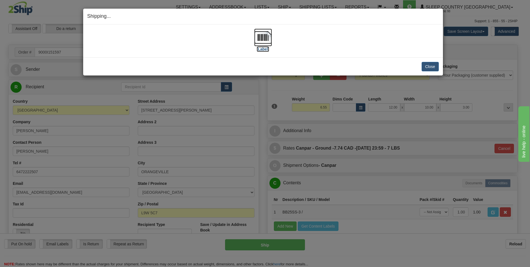
click at [263, 36] on img at bounding box center [263, 38] width 18 height 18
click at [429, 63] on button "Close" at bounding box center [430, 66] width 17 height 9
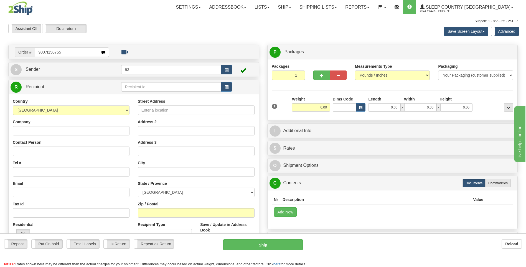
type input "9007I150755"
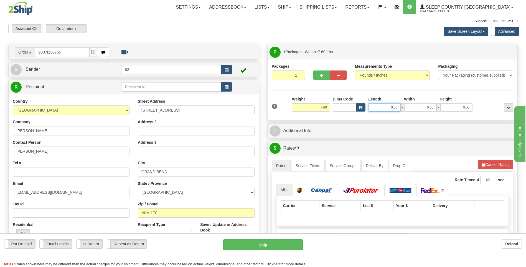
click at [378, 109] on input "0.00" at bounding box center [384, 107] width 32 height 8
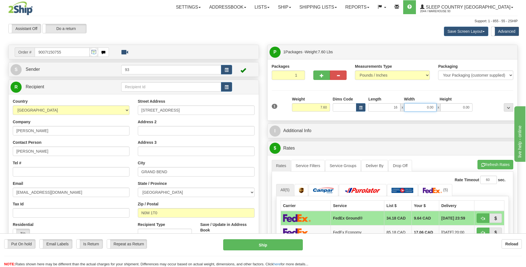
type input "16.00"
click at [415, 108] on input "0.00" at bounding box center [420, 107] width 32 height 8
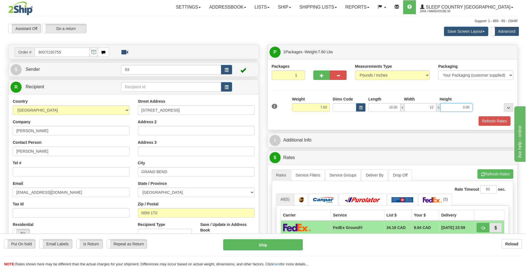
type input "12.00"
click at [456, 107] on input "0.00" at bounding box center [456, 107] width 32 height 8
type input "6.00"
click at [503, 120] on button "Refresh Rates" at bounding box center [494, 120] width 32 height 9
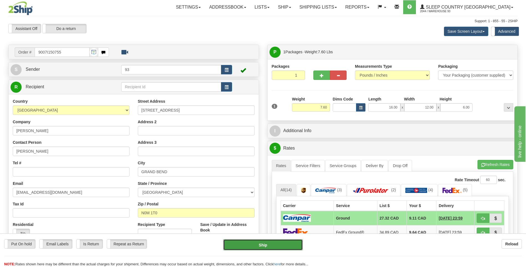
click at [288, 241] on button "Ship" at bounding box center [262, 244] width 79 height 11
type input "1"
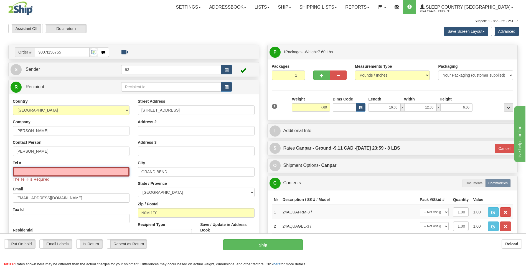
click at [83, 170] on input "Tel #" at bounding box center [71, 171] width 117 height 9
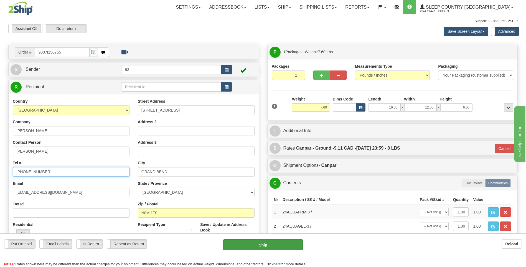
type input "519-328-6880"
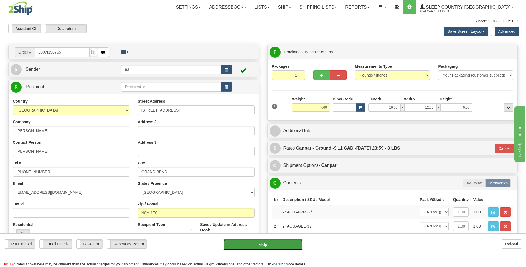
click at [276, 242] on button "Ship" at bounding box center [262, 244] width 79 height 11
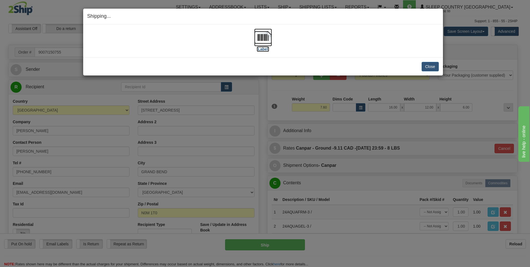
click at [263, 37] on img at bounding box center [263, 38] width 18 height 18
click at [427, 68] on button "Close" at bounding box center [430, 66] width 17 height 9
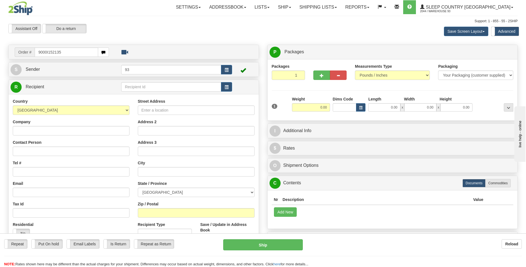
type input "9000I152135"
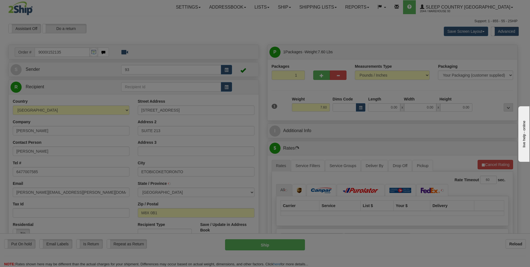
type input "ETOBICOKE"
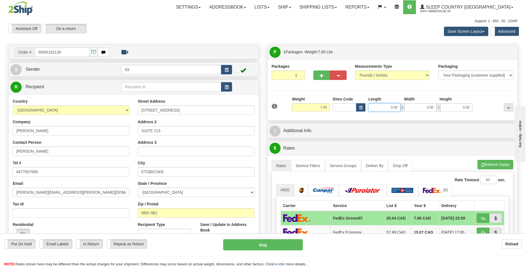
click at [381, 107] on input "0.00" at bounding box center [384, 107] width 32 height 8
type input "16.00"
click at [424, 110] on input "0.00" at bounding box center [420, 107] width 32 height 8
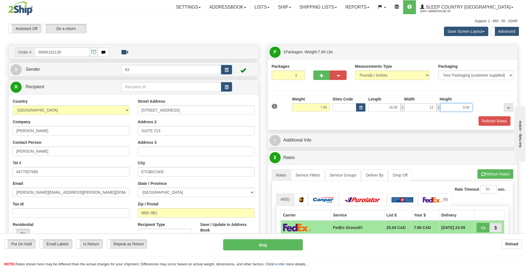
type input "12.00"
click at [456, 105] on input "0.00" at bounding box center [456, 107] width 32 height 8
type input "6.00"
click at [493, 117] on button "Refresh Rates" at bounding box center [494, 120] width 32 height 9
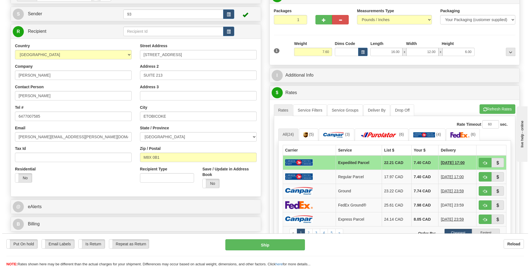
scroll to position [83, 0]
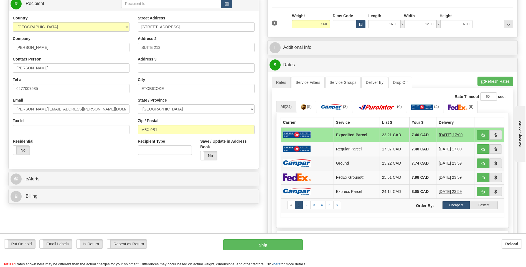
click at [304, 164] on img at bounding box center [297, 162] width 28 height 7
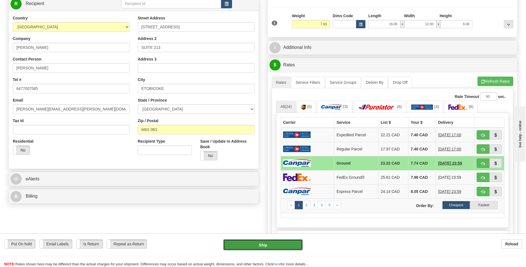
click at [274, 242] on button "Ship" at bounding box center [262, 244] width 79 height 11
type input "1"
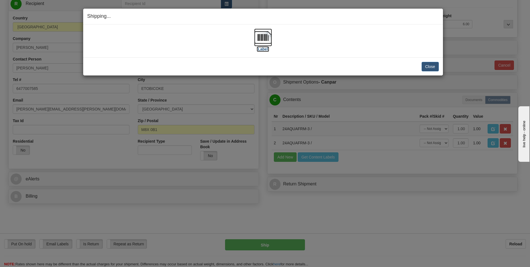
click at [259, 40] on img at bounding box center [263, 38] width 18 height 18
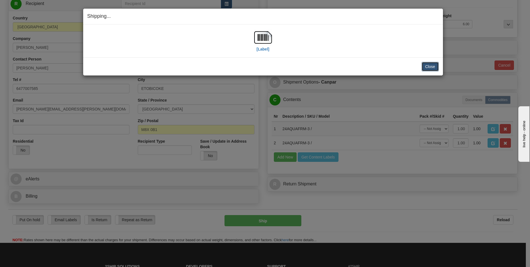
click at [427, 68] on button "Close" at bounding box center [430, 66] width 17 height 9
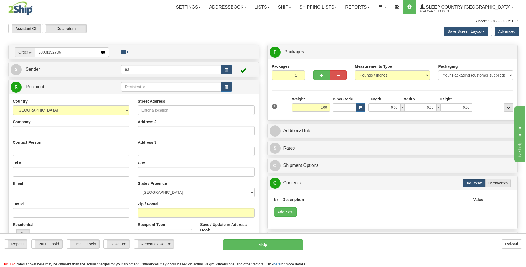
type input "9000I152796"
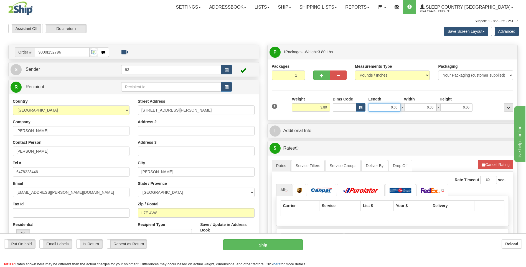
click at [386, 110] on input "0.00" at bounding box center [384, 107] width 32 height 8
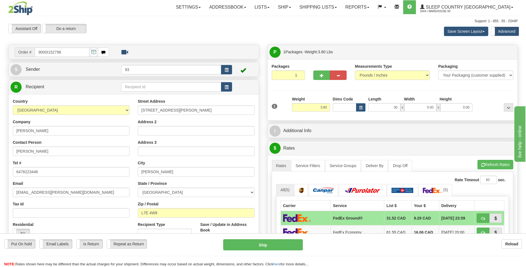
type input "30.00"
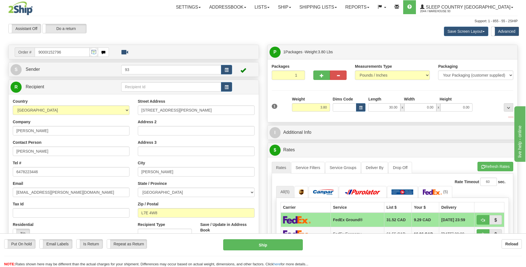
drag, startPoint x: 430, startPoint y: 112, endPoint x: 424, endPoint y: 113, distance: 6.2
click at [430, 112] on div "1 Weight 3.80 Dims Code x x" at bounding box center [392, 106] width 244 height 20
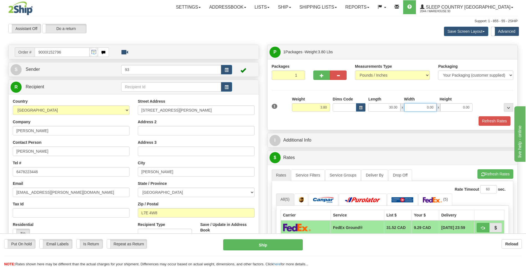
click at [422, 107] on input "0.00" at bounding box center [420, 107] width 32 height 8
click at [470, 107] on input "0.00" at bounding box center [456, 107] width 32 height 8
type input "15.00"
type input "5.00"
click at [497, 119] on button "Refresh Rates" at bounding box center [494, 120] width 32 height 9
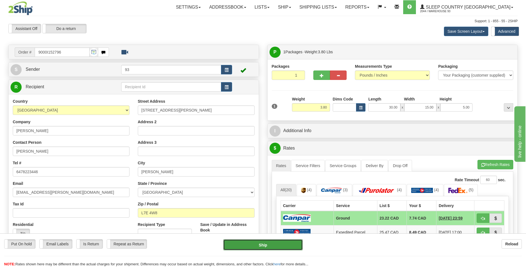
click at [284, 244] on button "Ship" at bounding box center [262, 244] width 79 height 11
type input "1"
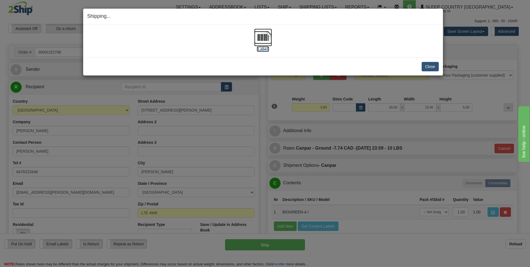
click at [258, 39] on img at bounding box center [263, 38] width 18 height 18
click at [435, 67] on button "Close" at bounding box center [430, 66] width 17 height 9
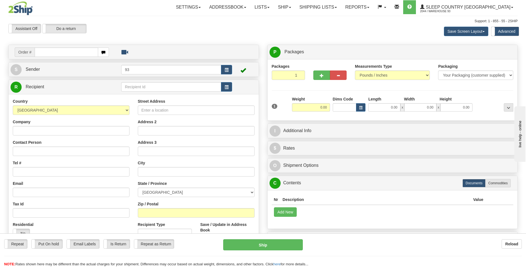
click at [68, 50] on input "text" at bounding box center [66, 51] width 63 height 9
type input "9000I152815"
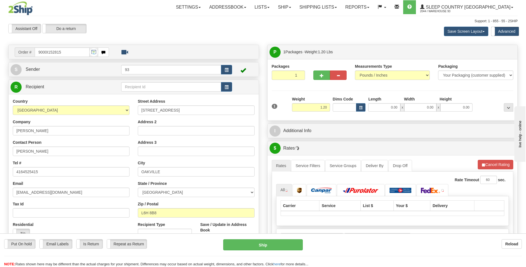
click at [387, 101] on div "Length" at bounding box center [385, 99] width 36 height 7
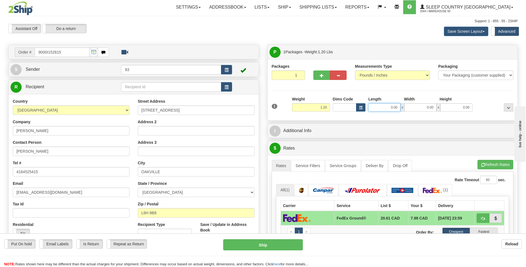
click at [388, 108] on input "0.00" at bounding box center [384, 107] width 32 height 8
type input "12.00"
click at [414, 104] on input "0.00" at bounding box center [420, 107] width 32 height 8
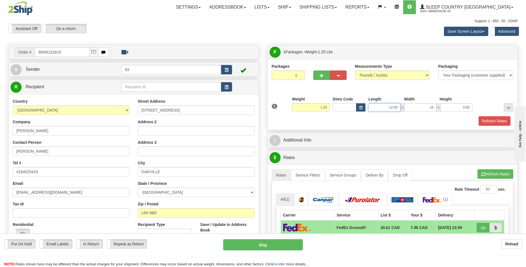
type input "10.00"
click at [398, 105] on input "12.00" at bounding box center [384, 107] width 32 height 8
type input "1"
type input "10.00"
click at [433, 104] on input "10.00" at bounding box center [420, 107] width 32 height 8
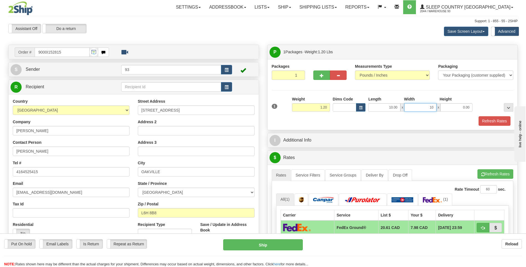
type input "1"
type input "6.00"
click at [468, 110] on input "0.00" at bounding box center [456, 107] width 32 height 8
type input "1.00"
click at [501, 121] on button "Refresh Rates" at bounding box center [494, 120] width 32 height 9
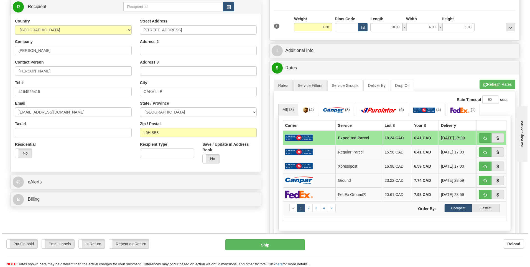
scroll to position [83, 0]
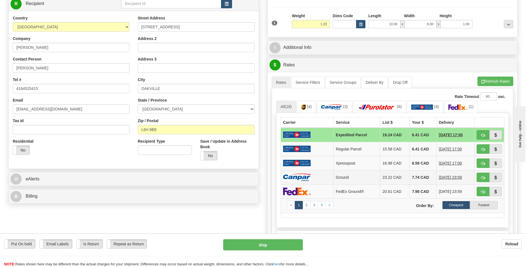
click at [303, 175] on img at bounding box center [297, 176] width 28 height 7
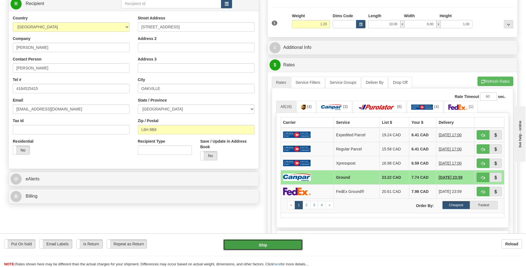
click at [279, 243] on button "Ship" at bounding box center [262, 244] width 79 height 11
type input "1"
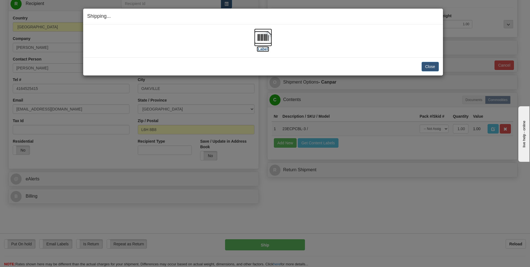
click at [259, 33] on img at bounding box center [263, 38] width 18 height 18
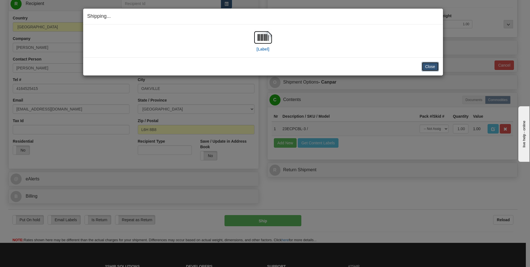
click at [426, 69] on button "Close" at bounding box center [430, 66] width 17 height 9
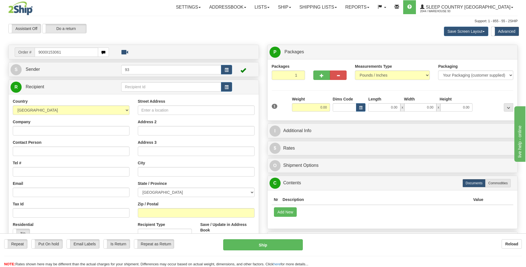
type input "9000I153061"
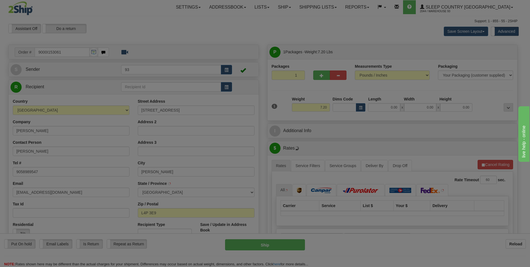
type input "KESWICK"
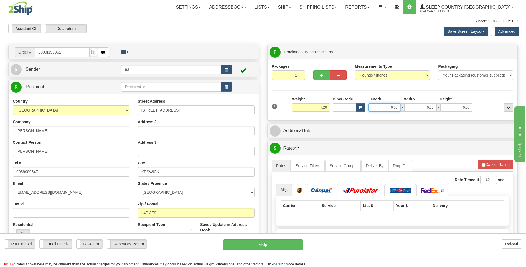
click at [382, 107] on input "0.00" at bounding box center [384, 107] width 32 height 8
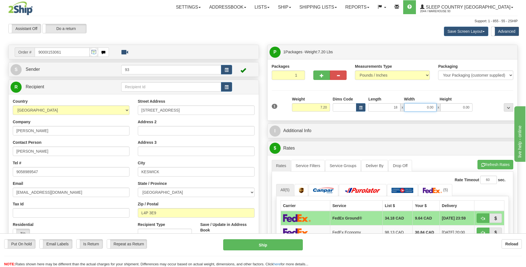
type input "18.00"
click at [432, 110] on input "0.00" at bounding box center [420, 107] width 32 height 8
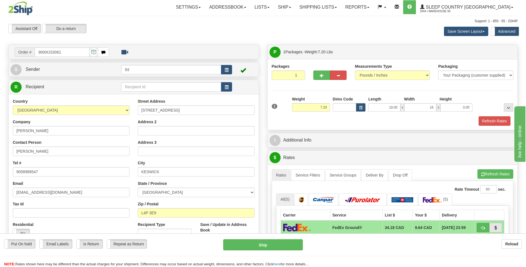
type input "16.00"
click at [458, 112] on div "1 Weight 7.20 Dims Code x x" at bounding box center [392, 106] width 244 height 20
click at [462, 106] on input "0.00" at bounding box center [456, 107] width 32 height 8
type input "8.00"
click at [500, 123] on button "Refresh Rates" at bounding box center [494, 120] width 32 height 9
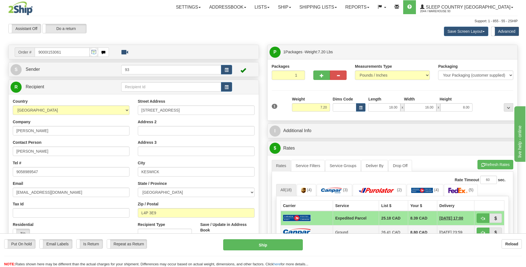
drag, startPoint x: 311, startPoint y: 228, endPoint x: 310, endPoint y: 231, distance: 2.8
click at [311, 228] on td at bounding box center [307, 232] width 52 height 14
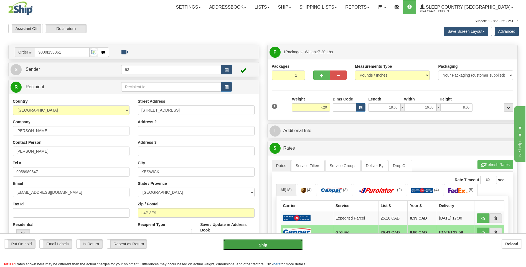
click at [296, 245] on button "Ship" at bounding box center [262, 244] width 79 height 11
type input "1"
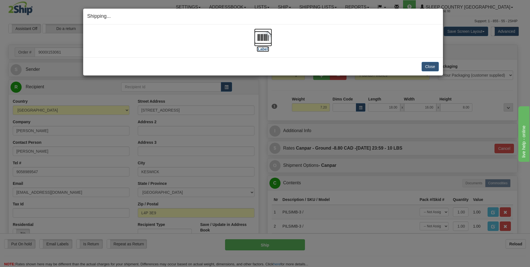
click at [265, 35] on img at bounding box center [263, 38] width 18 height 18
click at [425, 65] on button "Close" at bounding box center [430, 66] width 17 height 9
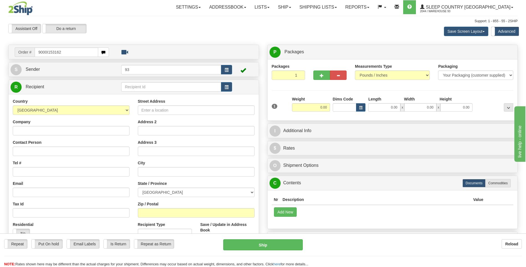
type input "9000I153162"
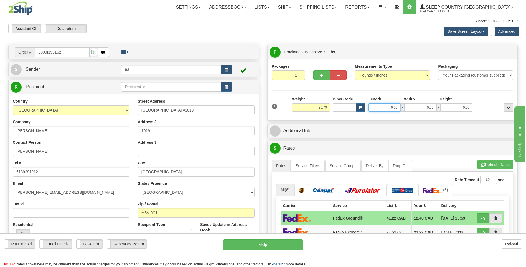
click at [376, 106] on input "0.00" at bounding box center [384, 107] width 32 height 8
type input "40.00"
click at [417, 106] on input "0.00" at bounding box center [420, 107] width 32 height 8
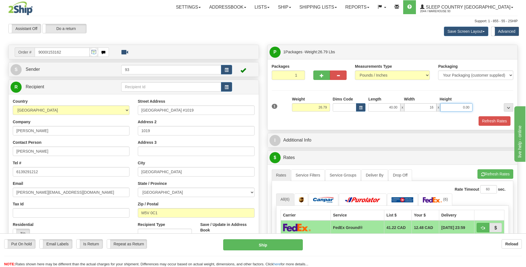
type input "16.00"
click at [456, 106] on input "0.00" at bounding box center [456, 107] width 32 height 8
type input "16.00"
click at [495, 121] on button "Refresh Rates" at bounding box center [494, 120] width 32 height 9
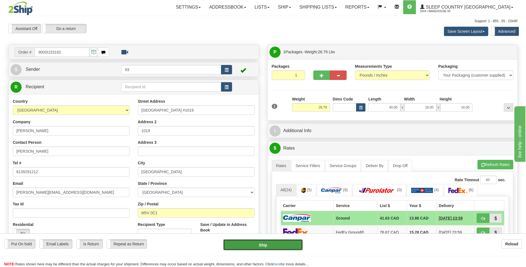
click at [284, 245] on button "Ship" at bounding box center [262, 244] width 79 height 11
type input "1"
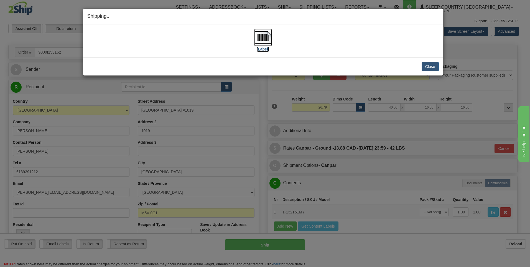
click at [258, 35] on img at bounding box center [263, 38] width 18 height 18
click at [425, 65] on button "Close" at bounding box center [430, 66] width 17 height 9
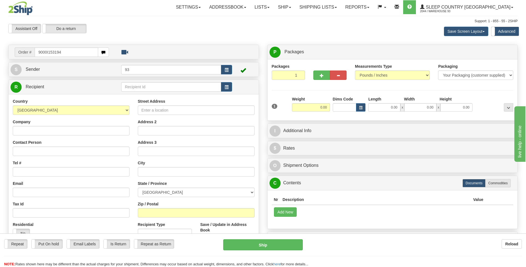
type input "9000I153194"
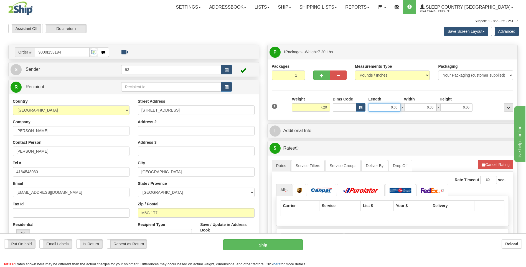
click at [385, 109] on input "0.00" at bounding box center [384, 107] width 32 height 8
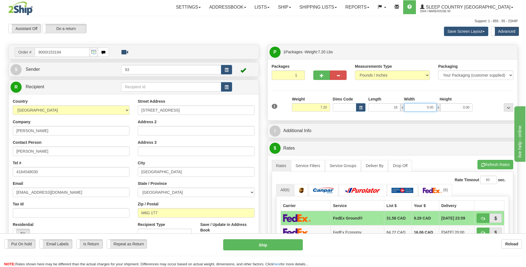
type input "18.00"
click at [424, 105] on input "0.00" at bounding box center [420, 107] width 32 height 8
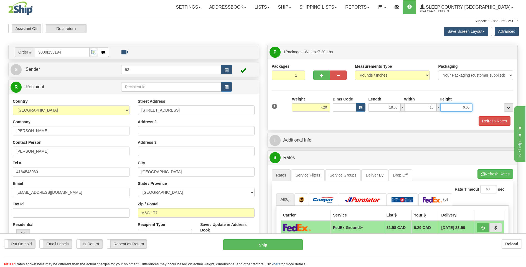
type input "16.00"
click at [453, 109] on input "0.00" at bounding box center [456, 107] width 32 height 8
type input "8.00"
click at [502, 125] on button "Refresh Rates" at bounding box center [494, 120] width 32 height 9
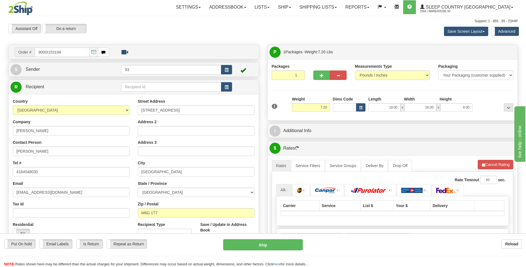
click at [502, 120] on div "P Packages 1 Packages - Weight: 7.20 Lbs Shipment Level Shipm. Package Level Pa…" at bounding box center [392, 83] width 251 height 76
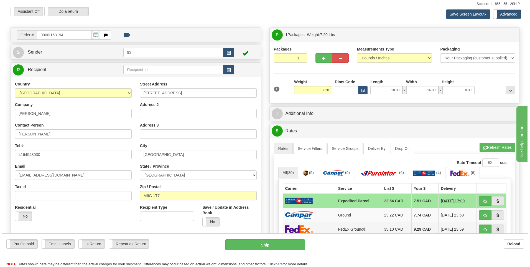
scroll to position [83, 0]
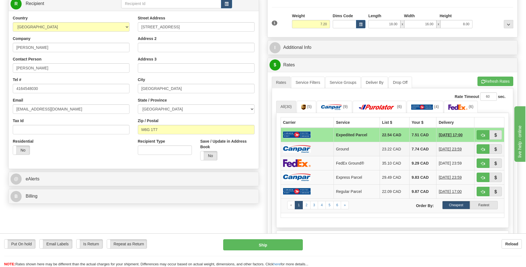
click at [308, 148] on img at bounding box center [297, 148] width 28 height 7
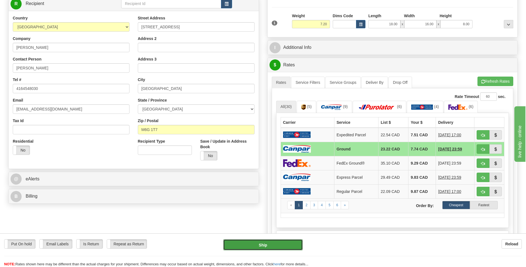
click at [272, 247] on button "Ship" at bounding box center [262, 244] width 79 height 11
type input "1"
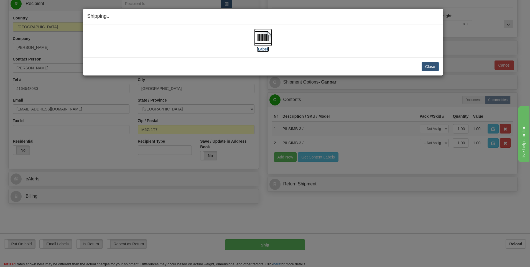
click at [264, 37] on img at bounding box center [263, 38] width 18 height 18
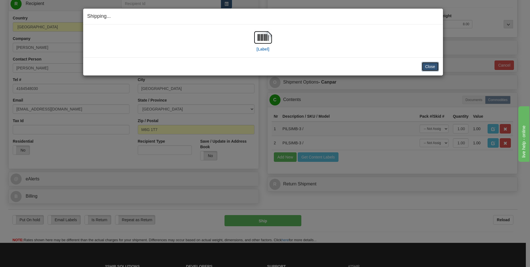
click at [433, 66] on button "Close" at bounding box center [430, 66] width 17 height 9
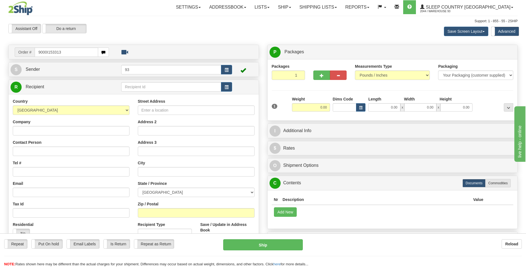
type input "9000I153313"
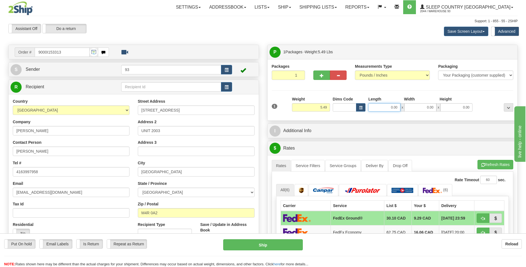
click at [383, 109] on input "0.00" at bounding box center [384, 107] width 32 height 8
click at [422, 108] on input "0.00" at bounding box center [420, 107] width 32 height 8
type input "18.00"
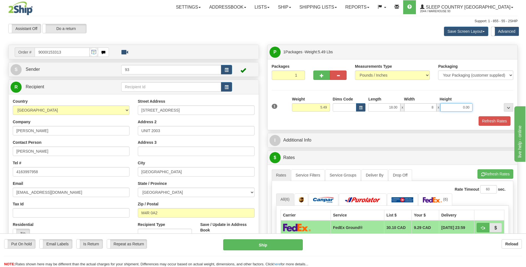
type input "8.00"
click at [446, 109] on input "0.00" at bounding box center [456, 107] width 32 height 8
type input "8.00"
click at [493, 122] on button "Refresh Rates" at bounding box center [494, 120] width 32 height 9
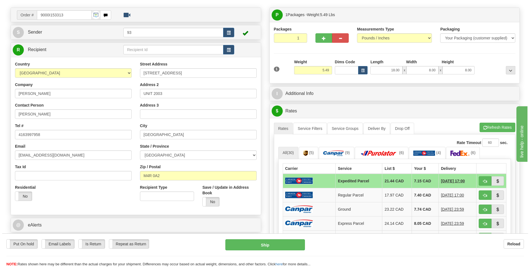
scroll to position [111, 0]
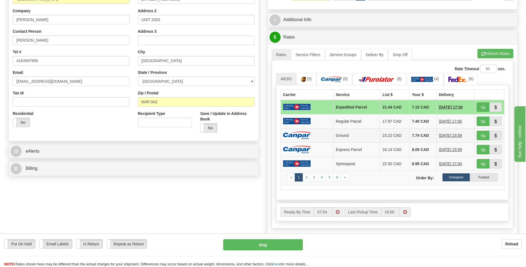
click at [317, 133] on td at bounding box center [307, 135] width 53 height 14
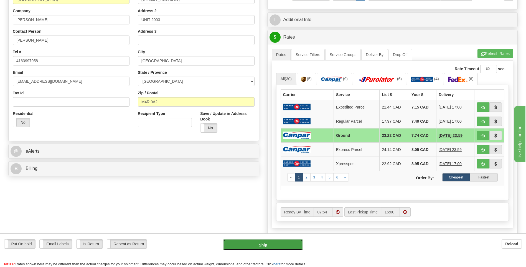
click at [281, 247] on button "Ship" at bounding box center [262, 244] width 79 height 11
type input "1"
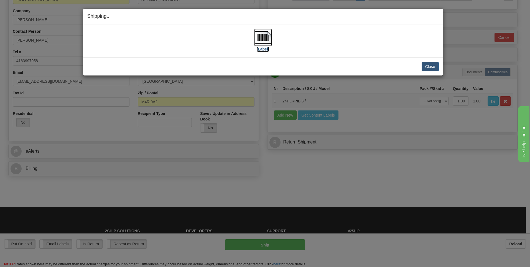
click at [258, 37] on img at bounding box center [263, 38] width 18 height 18
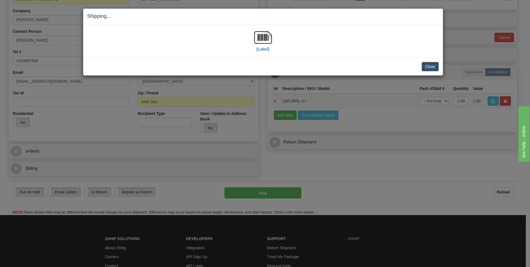
click at [426, 71] on button "Close" at bounding box center [430, 66] width 17 height 9
